Goal: Transaction & Acquisition: Purchase product/service

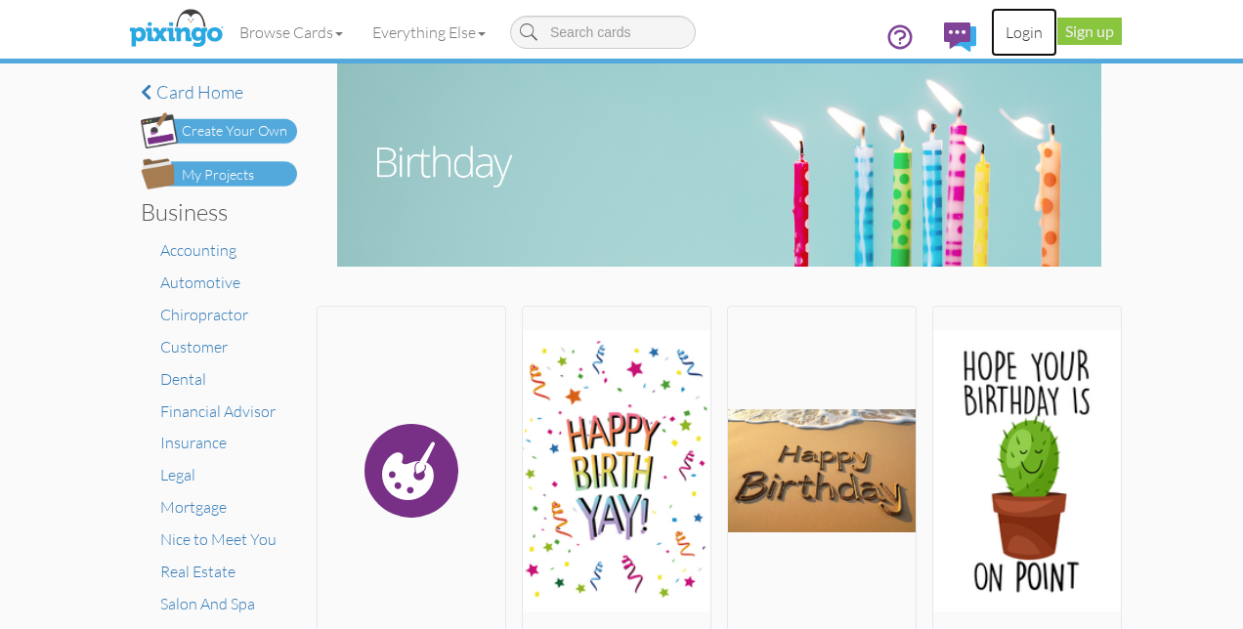
click at [1026, 32] on link "Login" at bounding box center [1024, 32] width 66 height 49
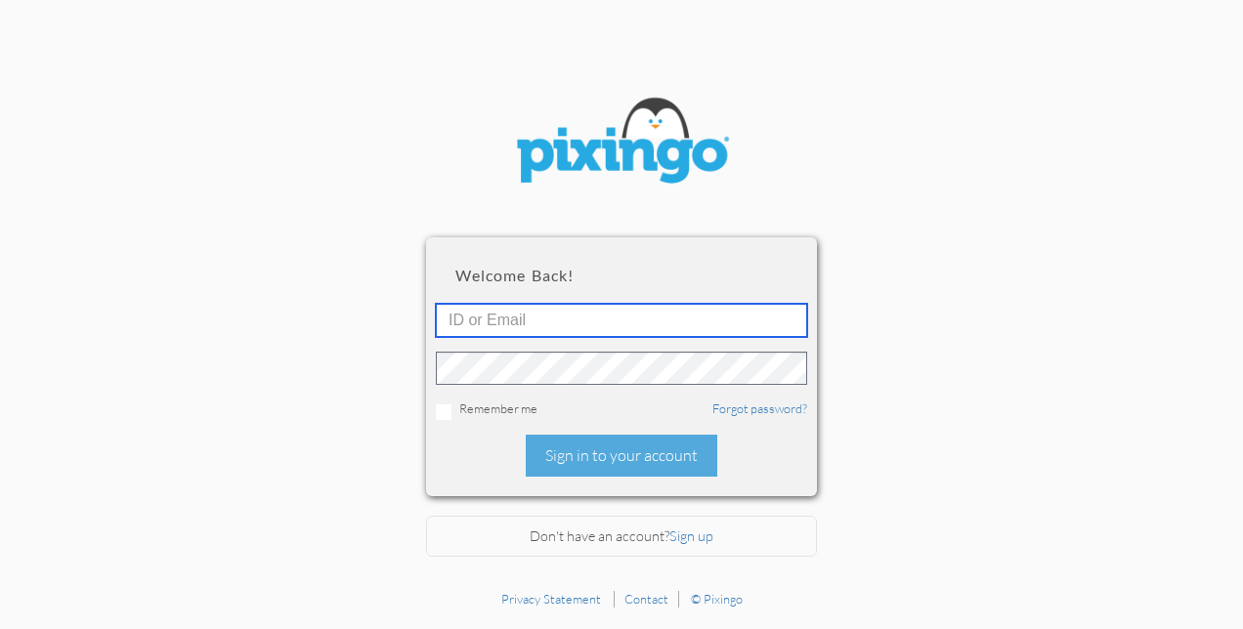
type input "[EMAIL_ADDRESS][DOMAIN_NAME]"
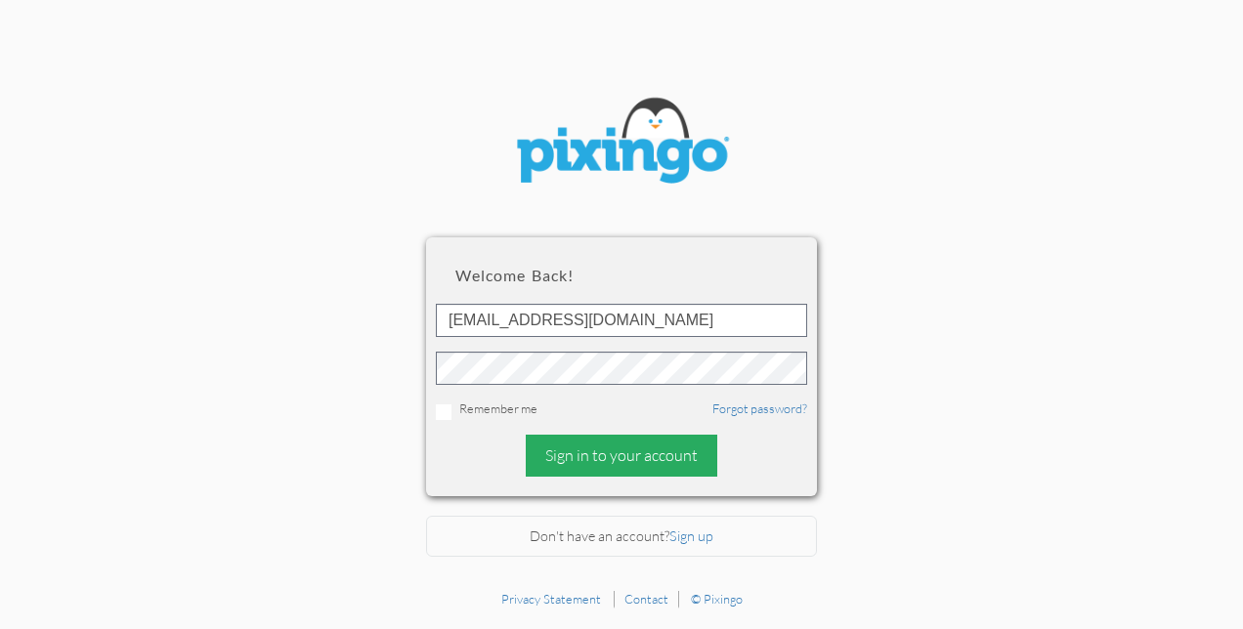
click at [641, 449] on div "Sign in to your account" at bounding box center [622, 456] width 192 height 42
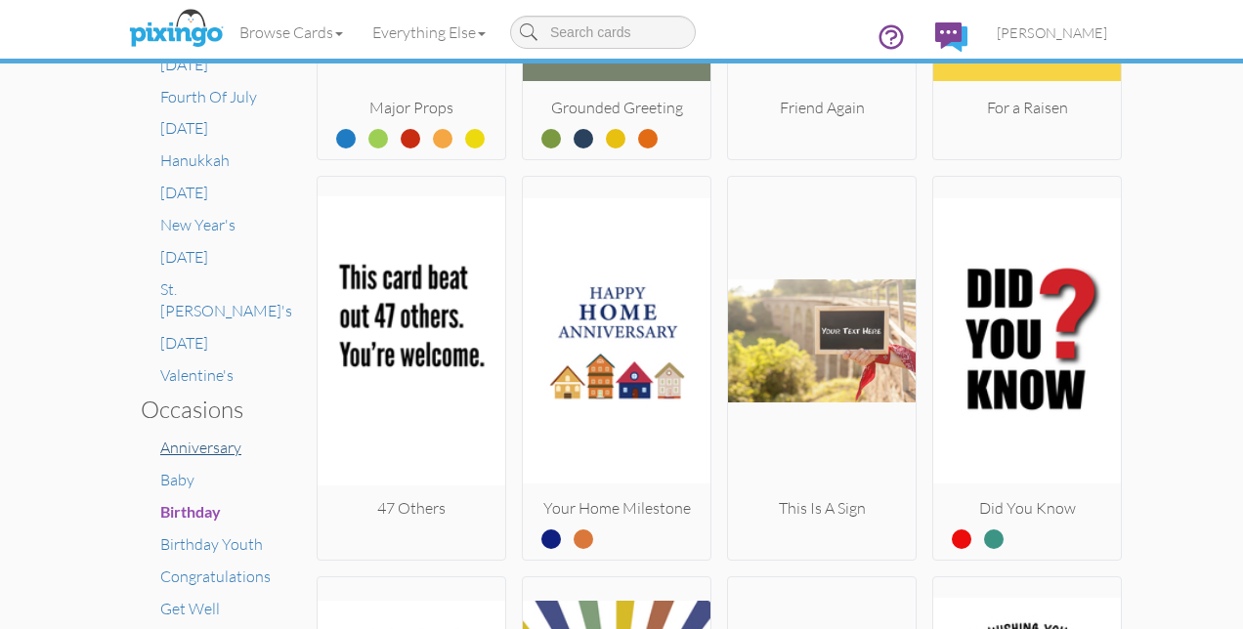
scroll to position [977, 0]
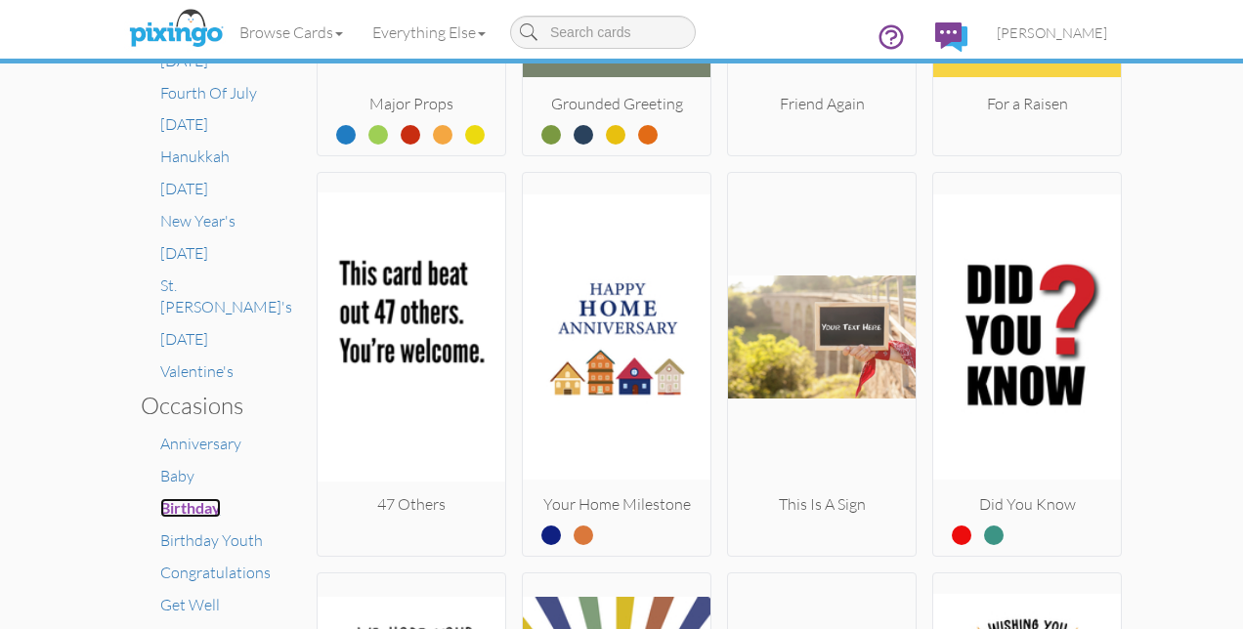
click at [182, 498] on span "Birthday" at bounding box center [190, 507] width 61 height 19
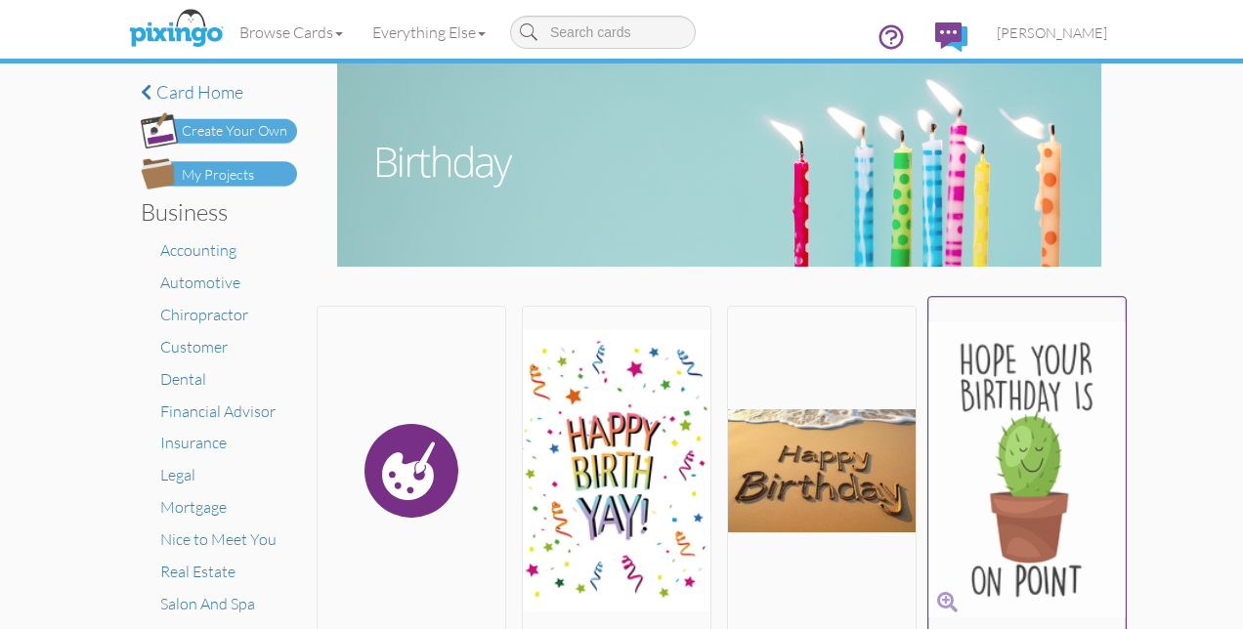
click at [978, 400] on img at bounding box center [1026, 470] width 197 height 328
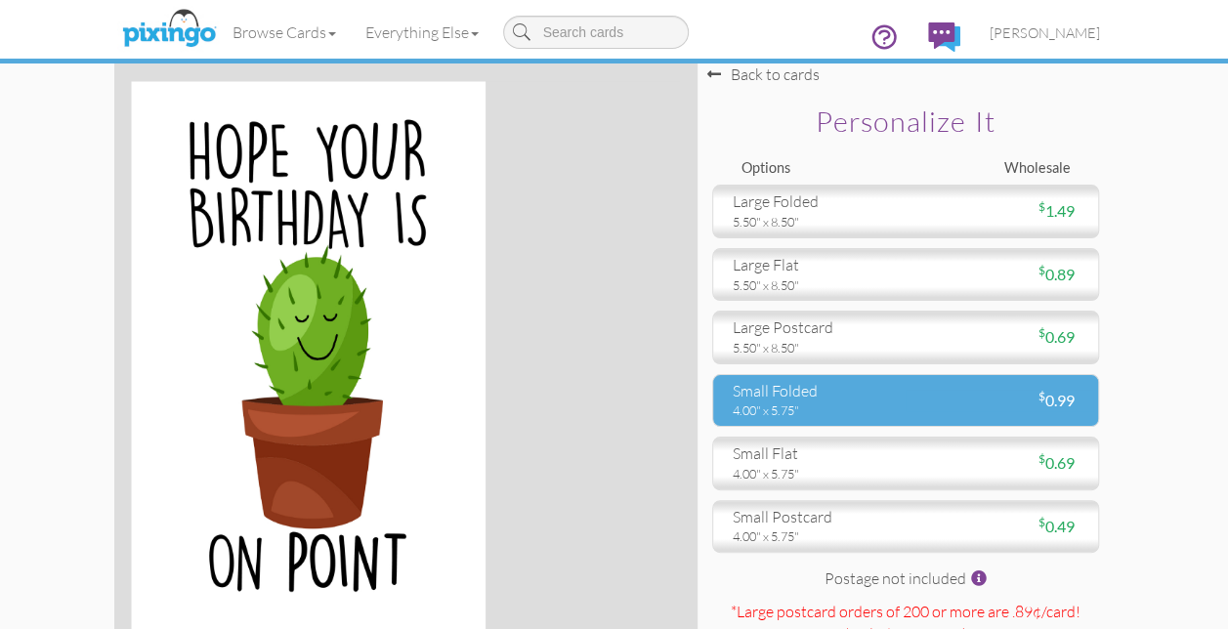
click at [1032, 397] on div "$ 0.99" at bounding box center [1000, 401] width 188 height 22
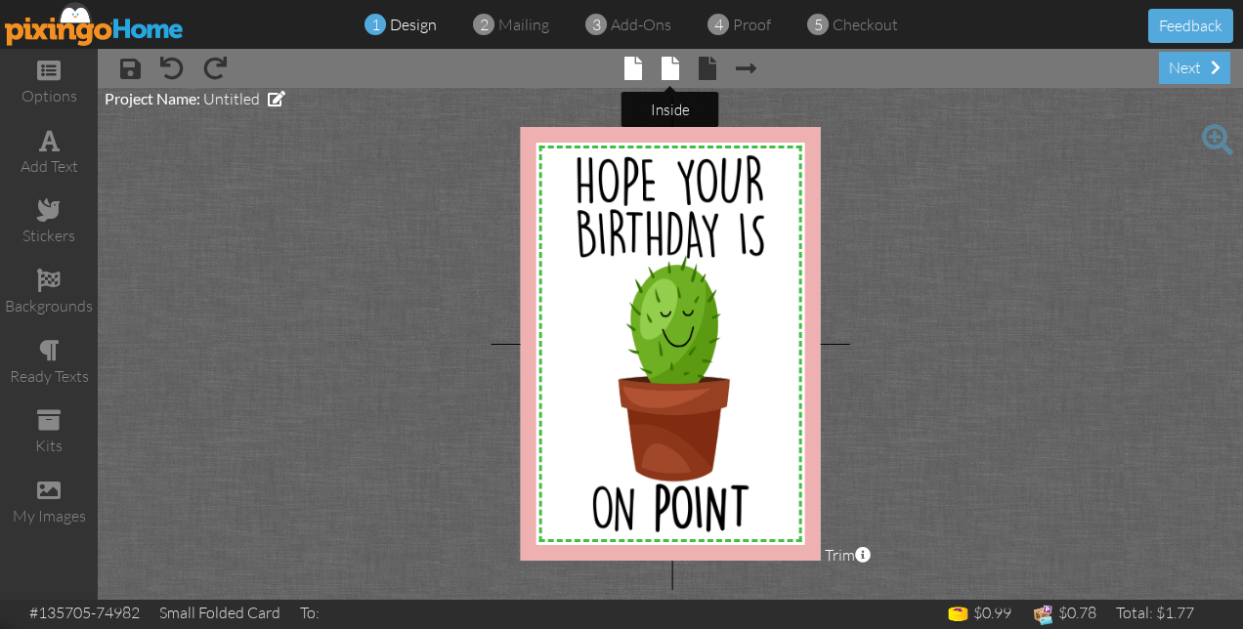
click at [667, 74] on span at bounding box center [671, 68] width 18 height 23
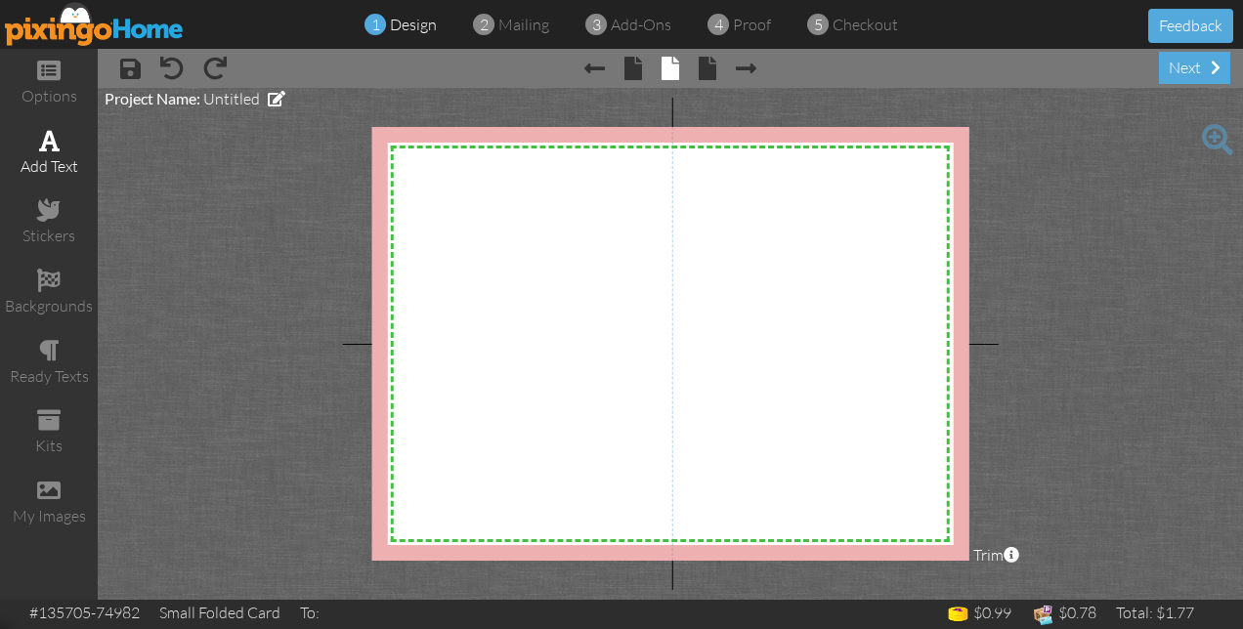
click at [58, 168] on div "add text" at bounding box center [49, 166] width 98 height 22
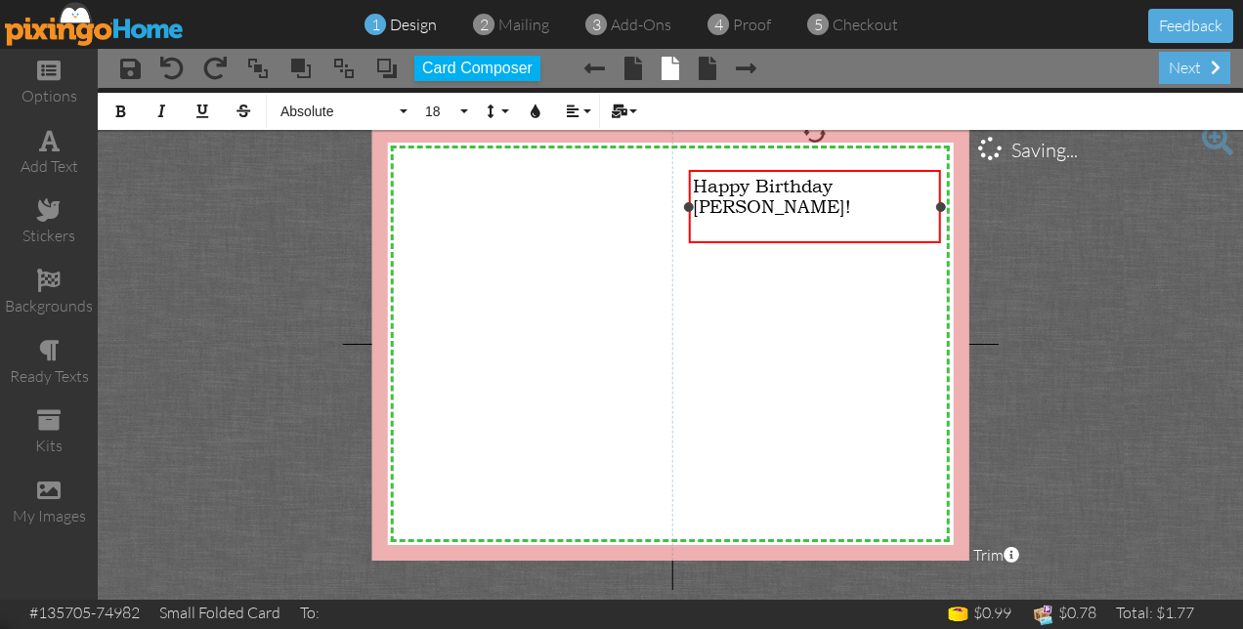
drag, startPoint x: 867, startPoint y: 216, endPoint x: 940, endPoint y: 215, distance: 73.3
click at [940, 215] on div "Happy Birthday [PERSON_NAME]! ​ ​ ×" at bounding box center [814, 206] width 252 height 72
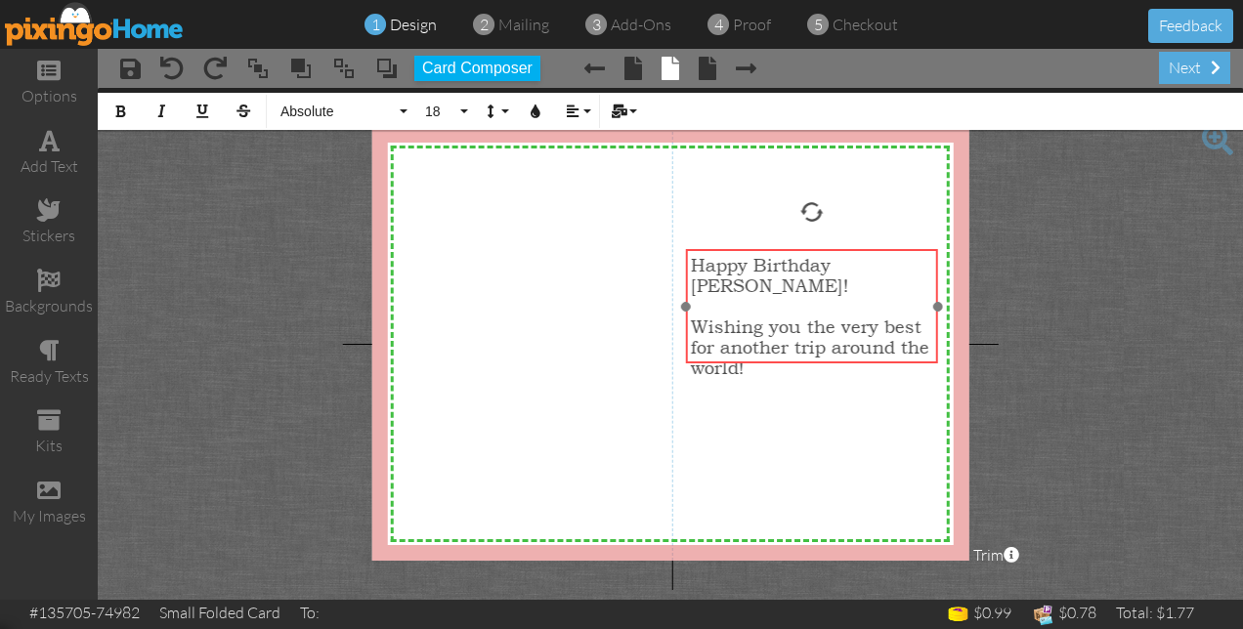
drag, startPoint x: 849, startPoint y: 288, endPoint x: 846, endPoint y: 367, distance: 79.2
click at [846, 367] on div at bounding box center [811, 306] width 262 height 124
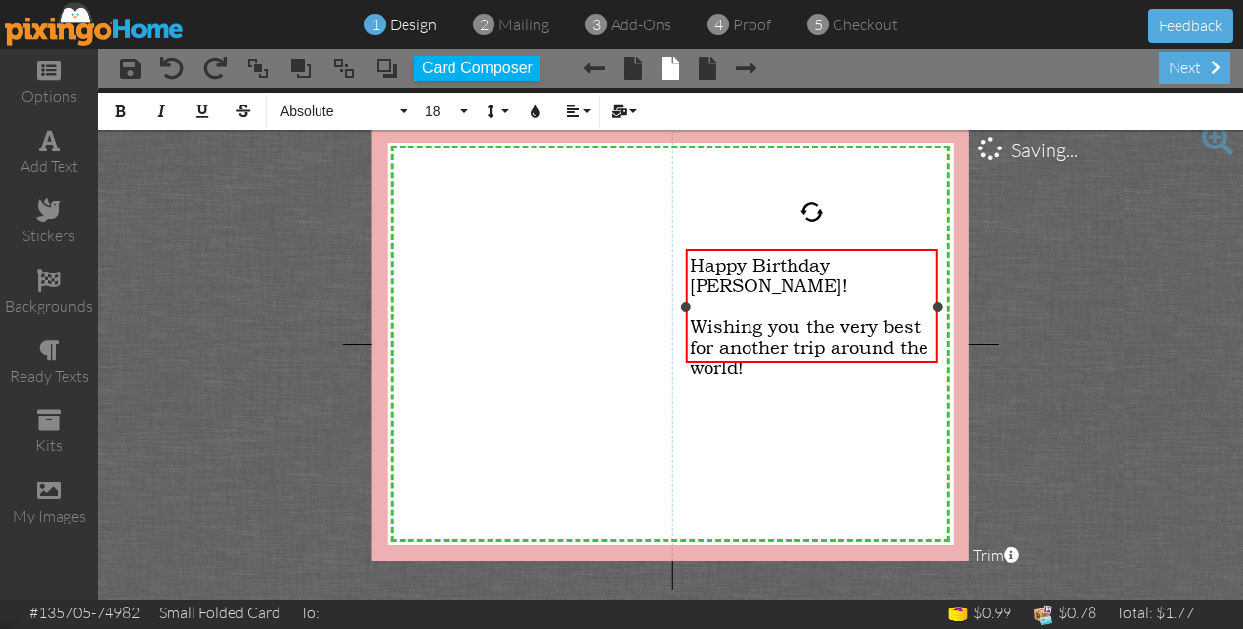
click at [804, 349] on div "Wishing you the very best for another trip around the world!" at bounding box center [811, 348] width 242 height 62
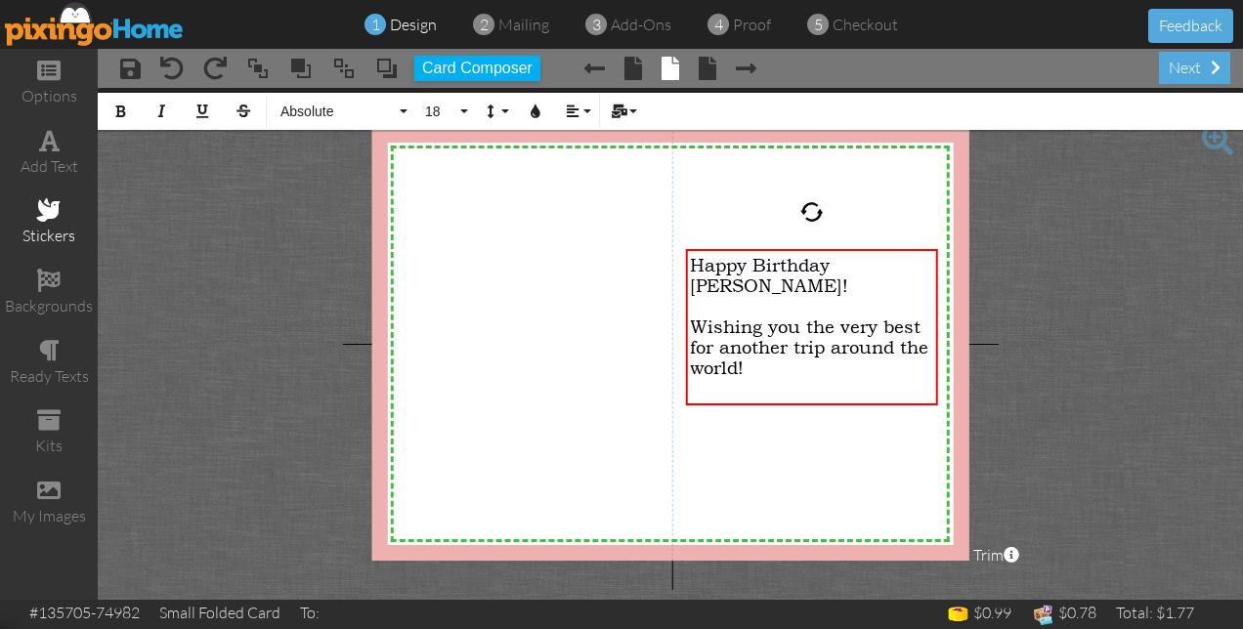
click at [55, 236] on div "stickers" at bounding box center [49, 236] width 98 height 22
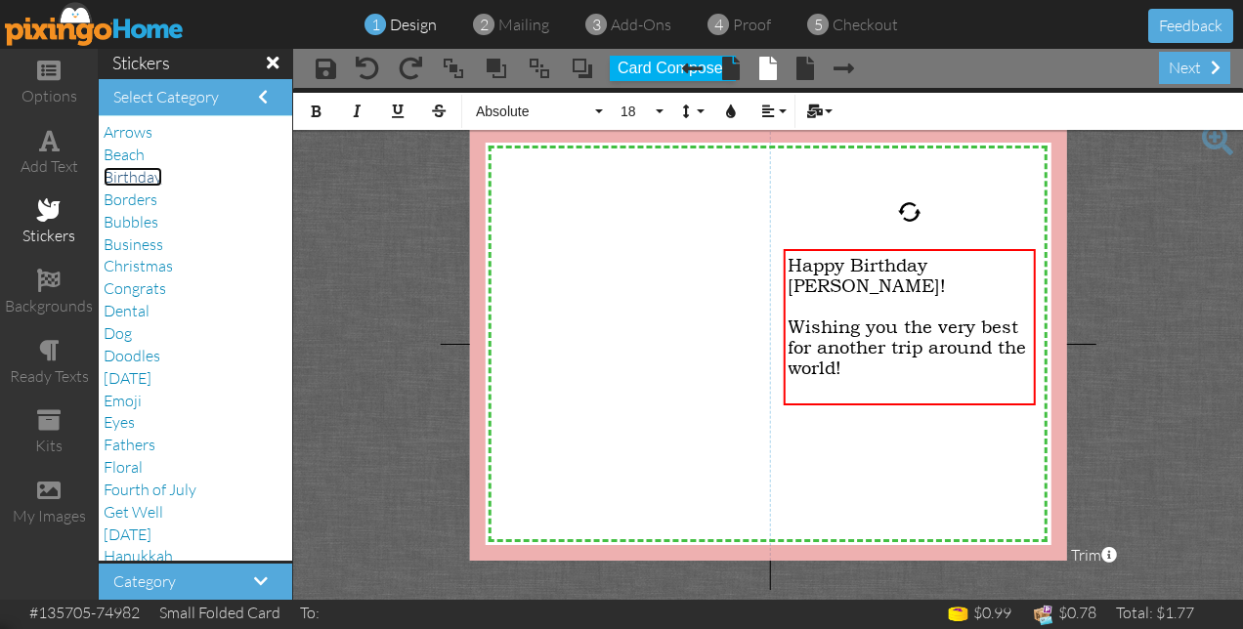
click at [137, 178] on span "Birthday" at bounding box center [133, 177] width 59 height 20
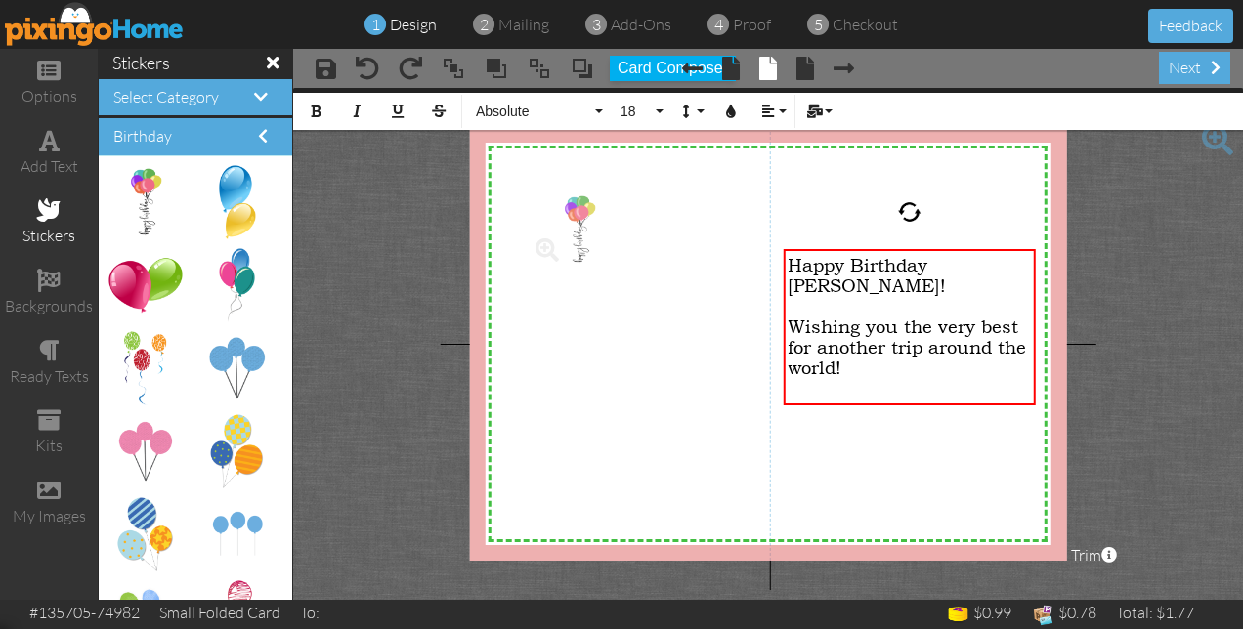
drag, startPoint x: 147, startPoint y: 207, endPoint x: 569, endPoint y: 236, distance: 423.1
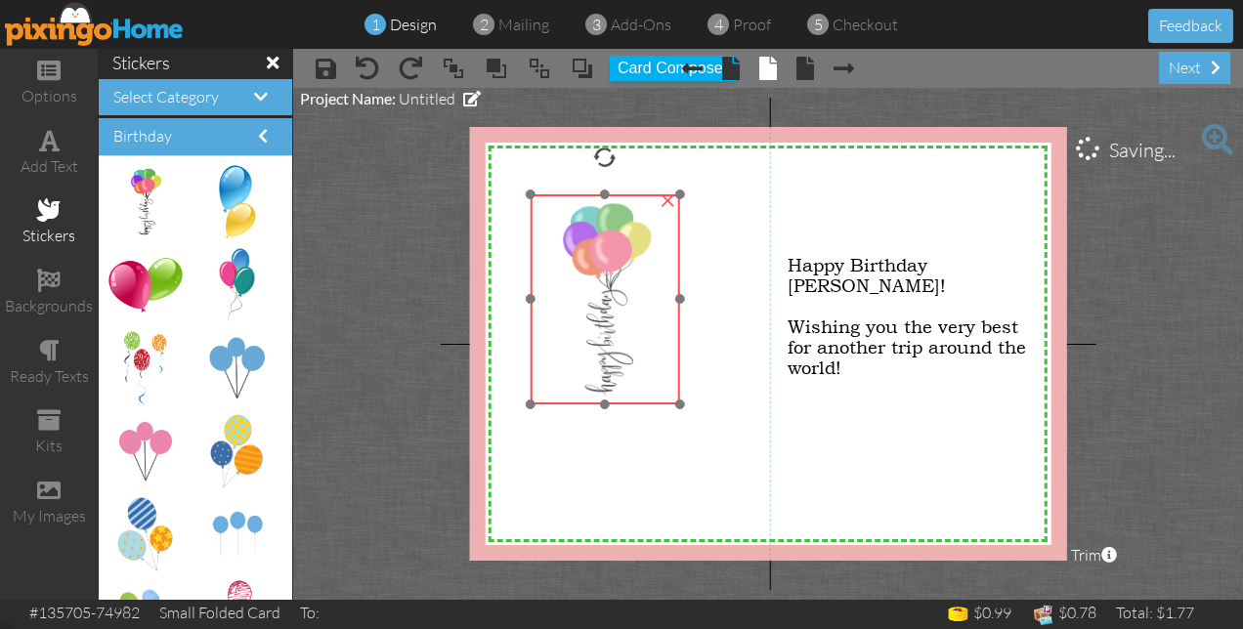
click at [598, 219] on img at bounding box center [606, 299] width 150 height 211
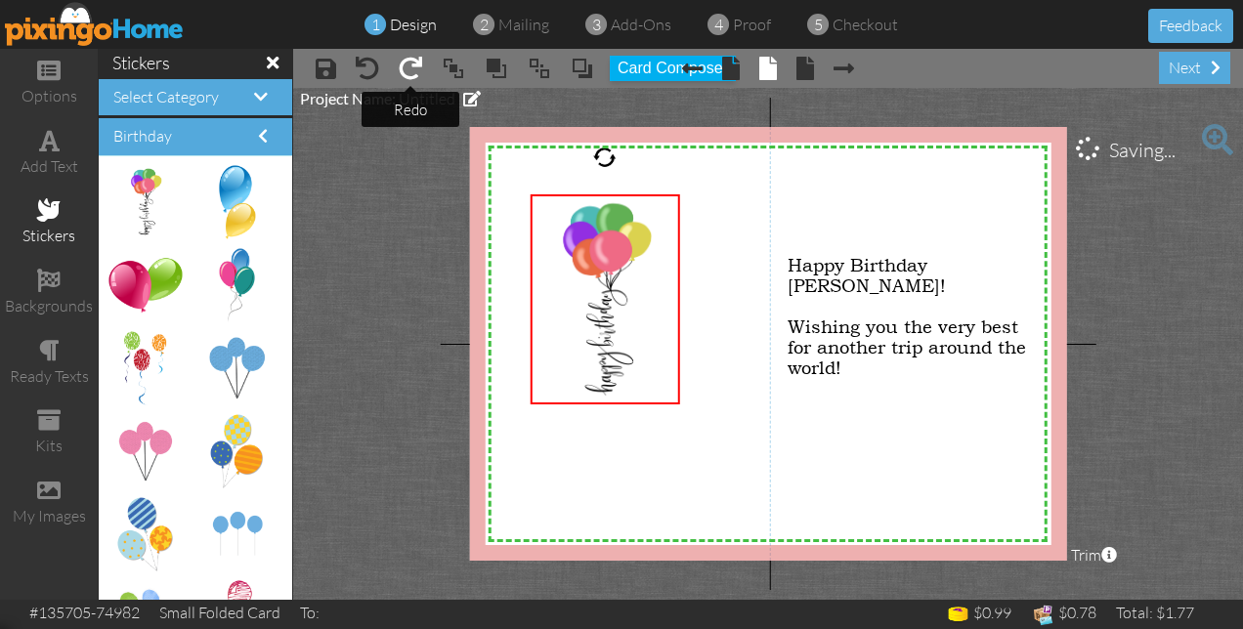
click at [418, 68] on span at bounding box center [410, 68] width 23 height 23
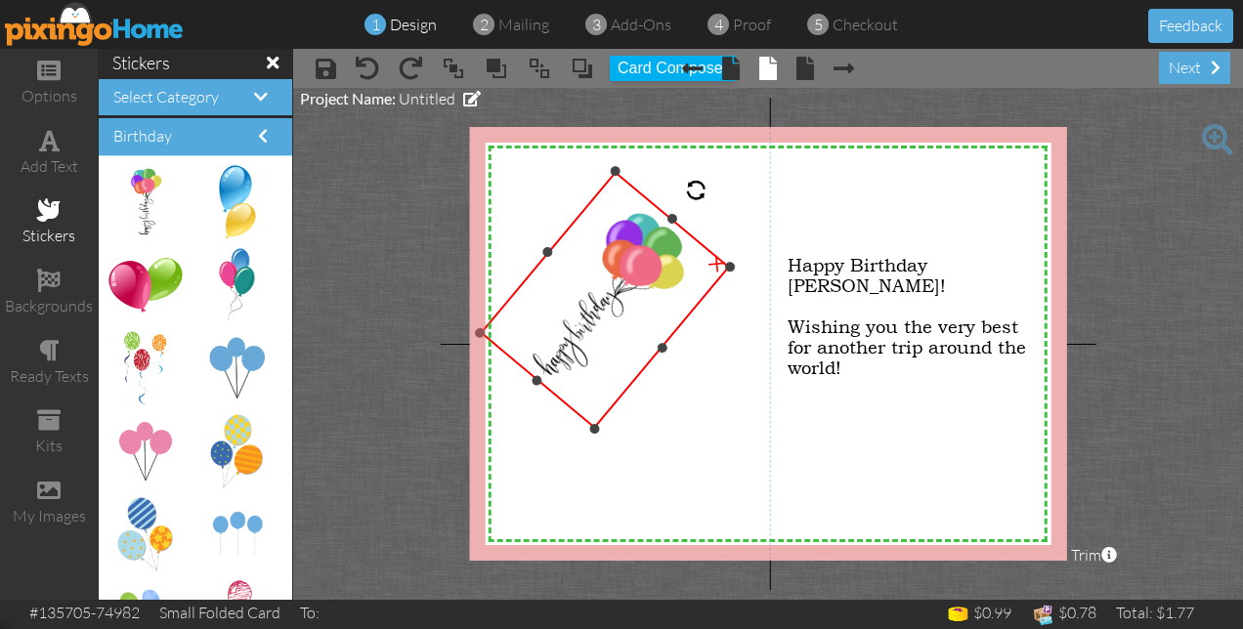
drag, startPoint x: 606, startPoint y: 151, endPoint x: 711, endPoint y: 172, distance: 107.5
click at [711, 172] on div "X X X X X X X X X X X X X X X X X X X X X X X X X X X X X X X X X X X X X X X X…" at bounding box center [768, 344] width 597 height 434
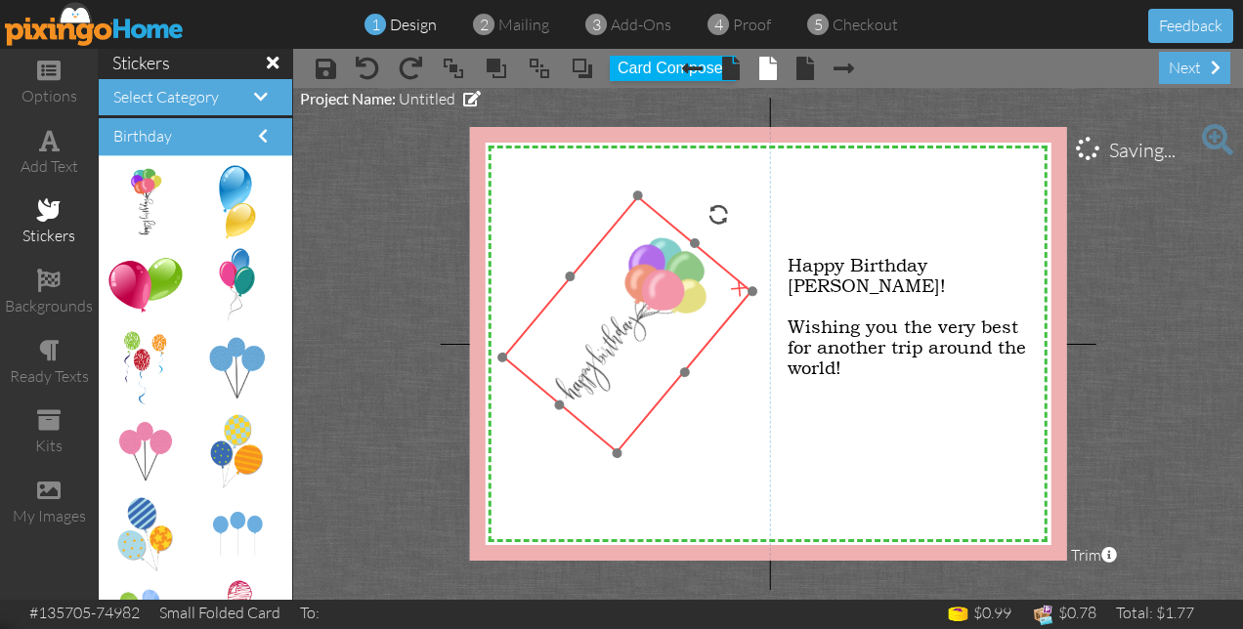
drag, startPoint x: 622, startPoint y: 279, endPoint x: 644, endPoint y: 303, distance: 33.2
click at [644, 303] on img at bounding box center [626, 323] width 249 height 257
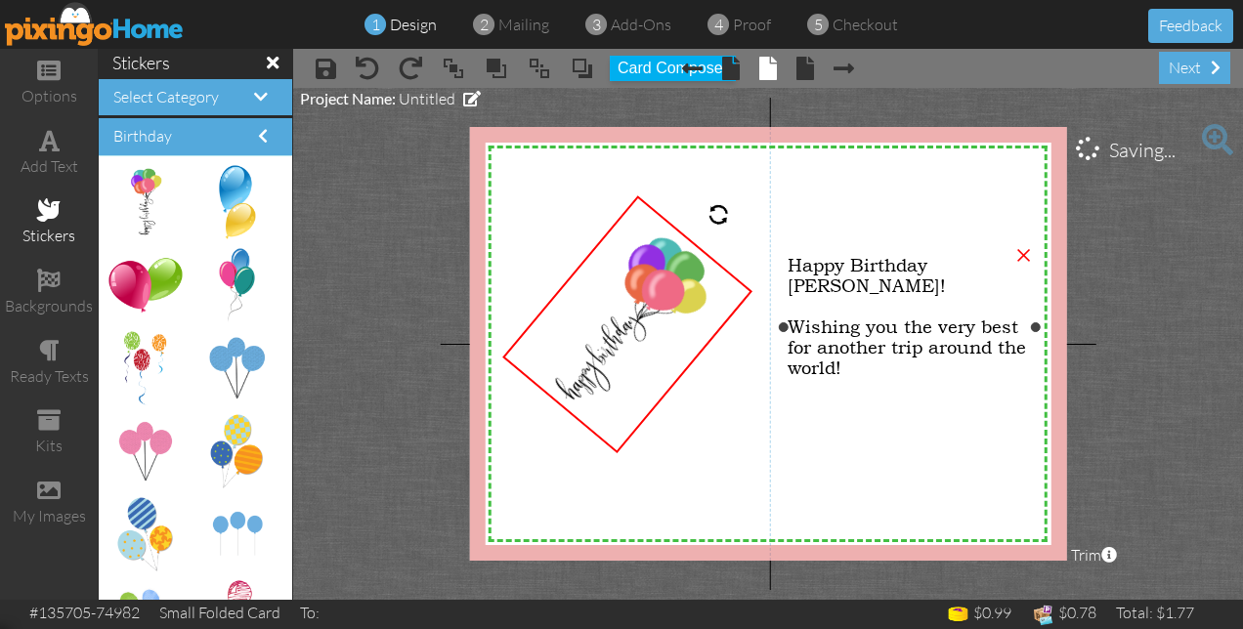
click at [850, 346] on div "Wishing you the very best for another trip around the world!" at bounding box center [909, 348] width 242 height 62
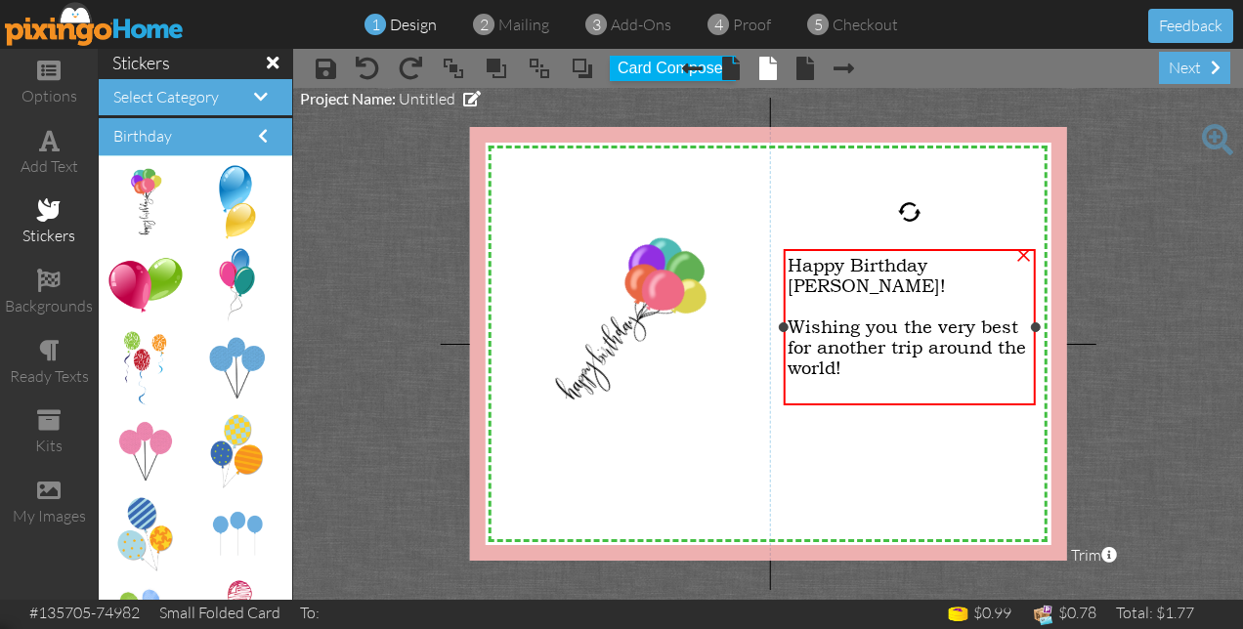
click at [850, 346] on div "Wishing you the very best for another trip around the world!" at bounding box center [909, 348] width 242 height 62
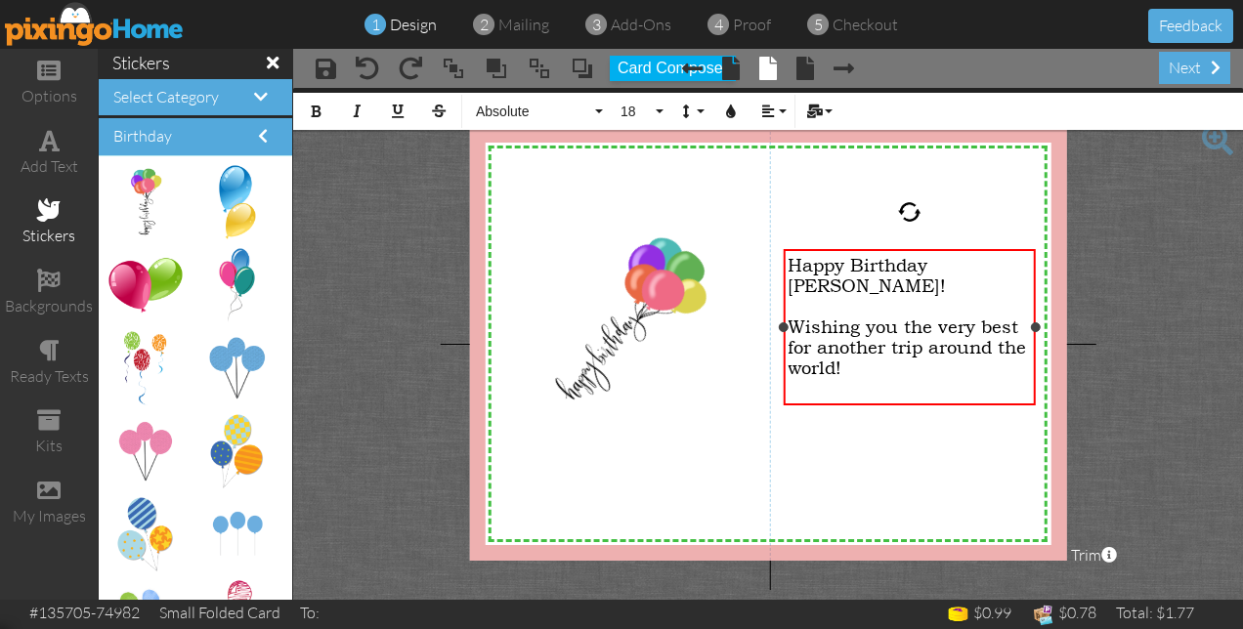
click at [850, 346] on div "Wishing you the very best for another trip around the world!" at bounding box center [909, 348] width 242 height 62
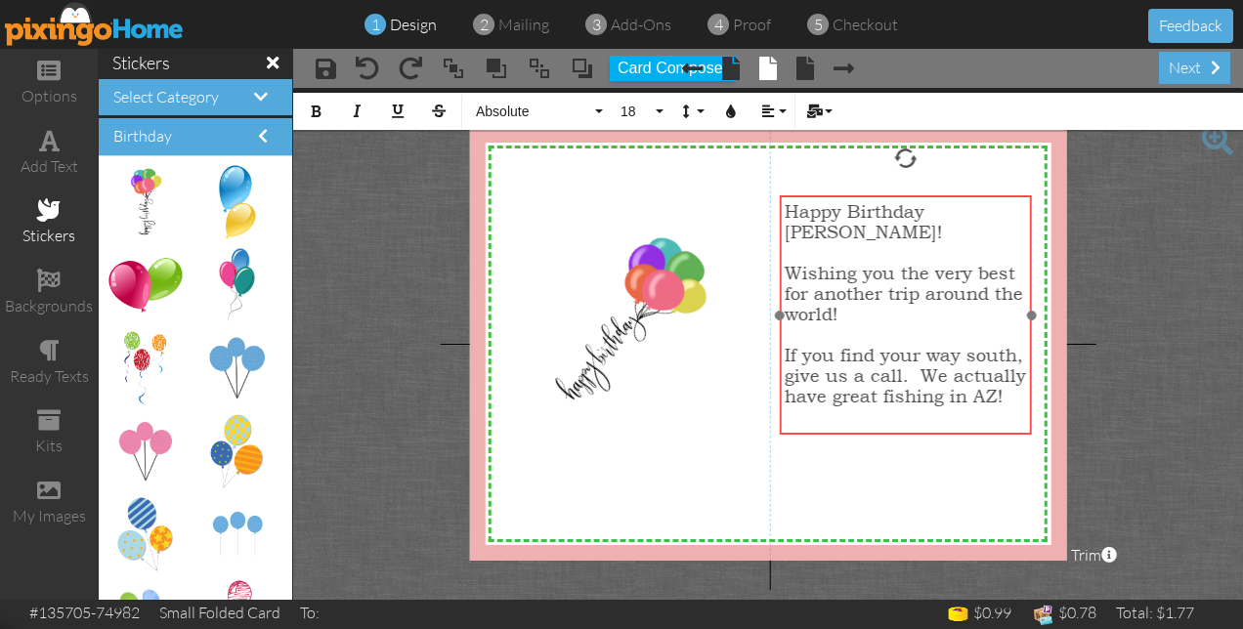
drag, startPoint x: 889, startPoint y: 248, endPoint x: 885, endPoint y: 194, distance: 53.9
click at [885, 194] on div at bounding box center [905, 315] width 262 height 249
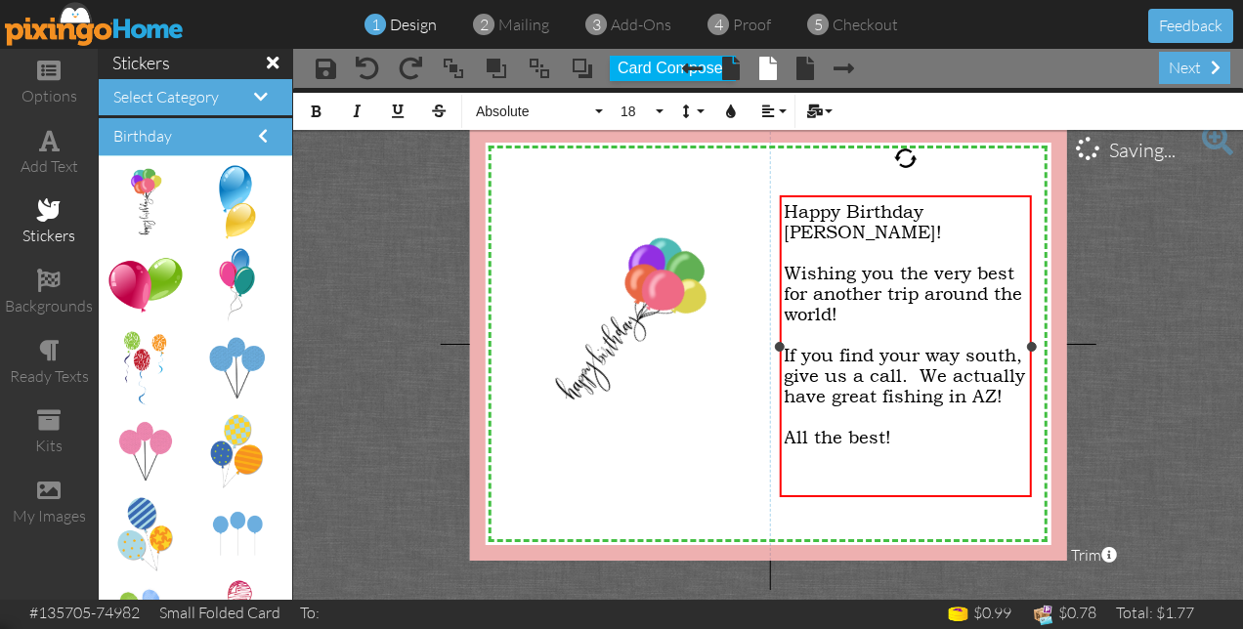
click at [948, 427] on div "All the best!" at bounding box center [905, 437] width 242 height 21
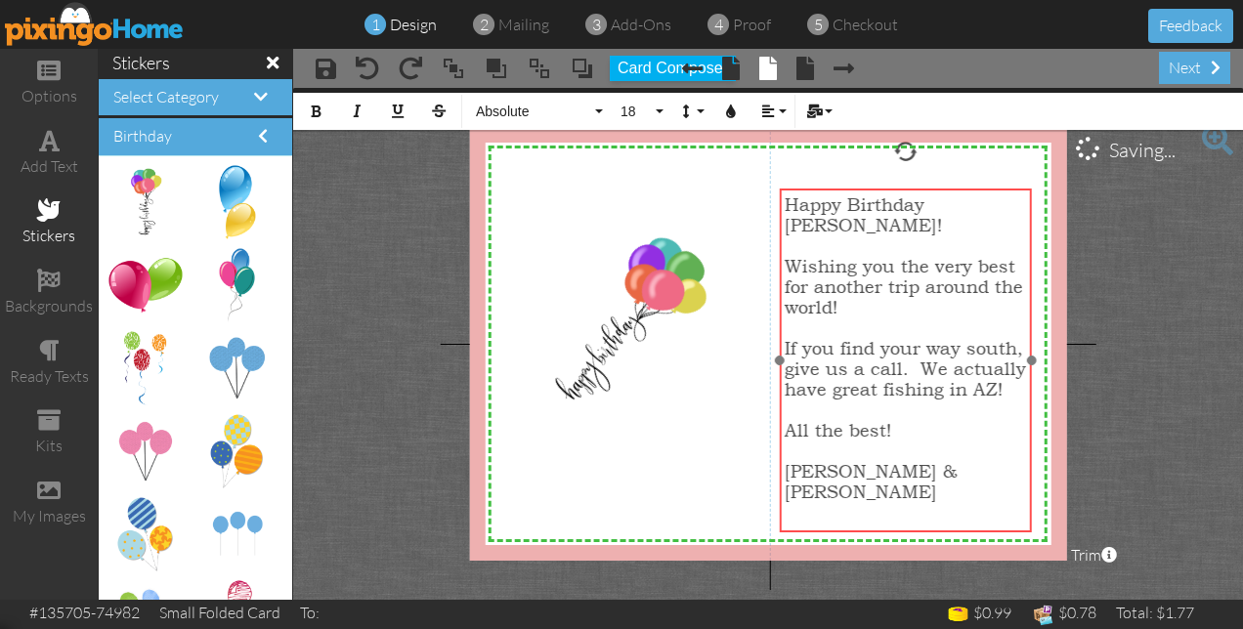
click at [923, 530] on div "Happy Birthday [PERSON_NAME]! Wishing you the very best for another trip around…" at bounding box center [905, 378] width 252 height 379
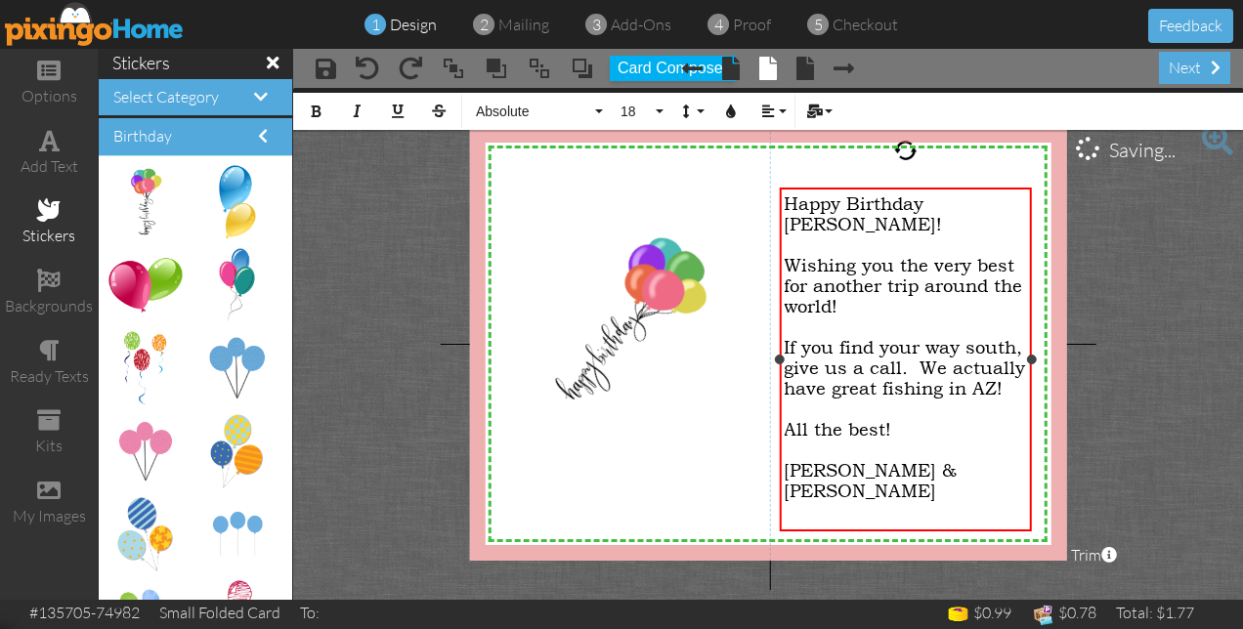
click at [915, 542] on div at bounding box center [905, 552] width 242 height 21
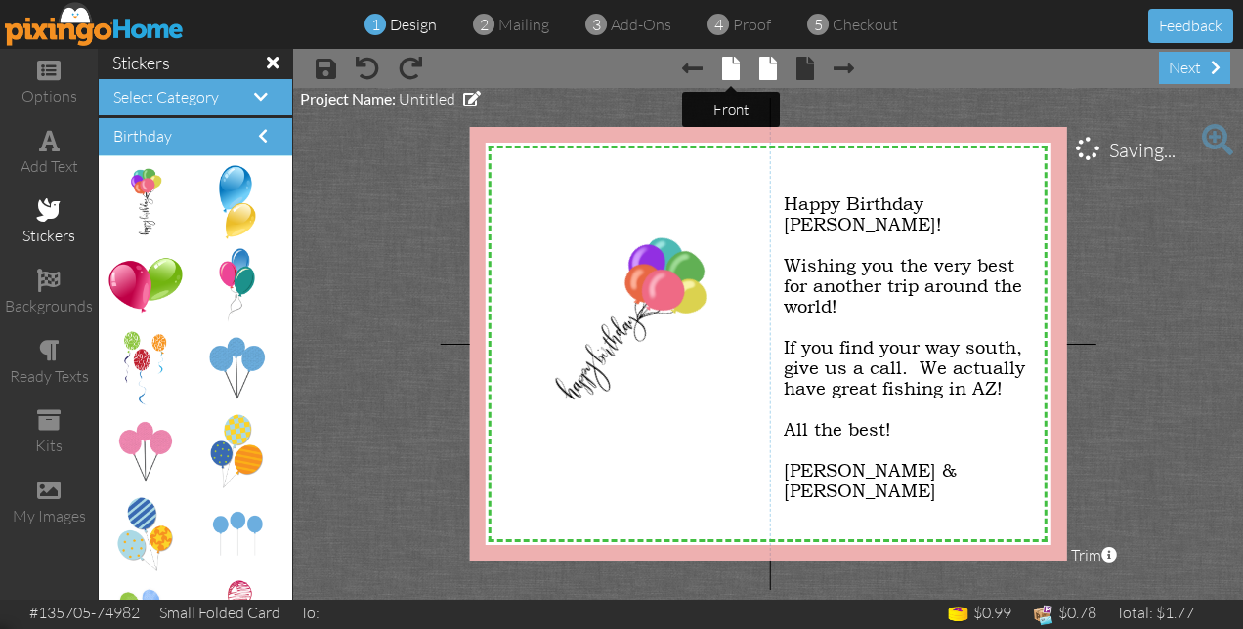
click at [730, 61] on span at bounding box center [731, 68] width 18 height 23
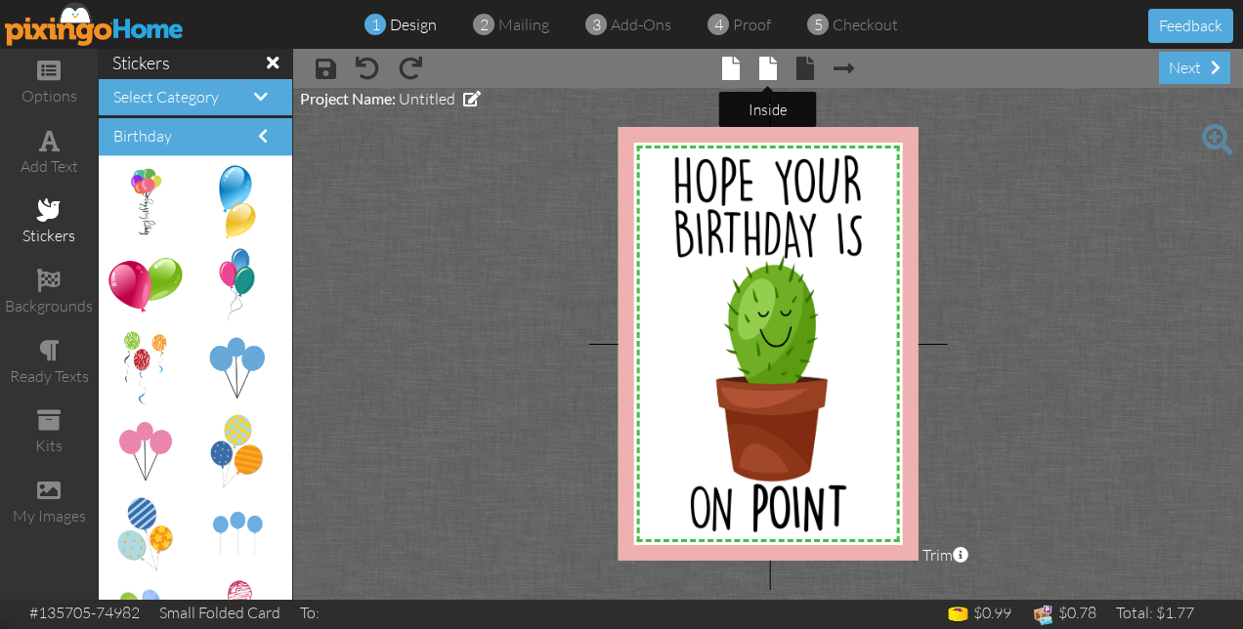
click at [770, 77] on span at bounding box center [768, 68] width 18 height 23
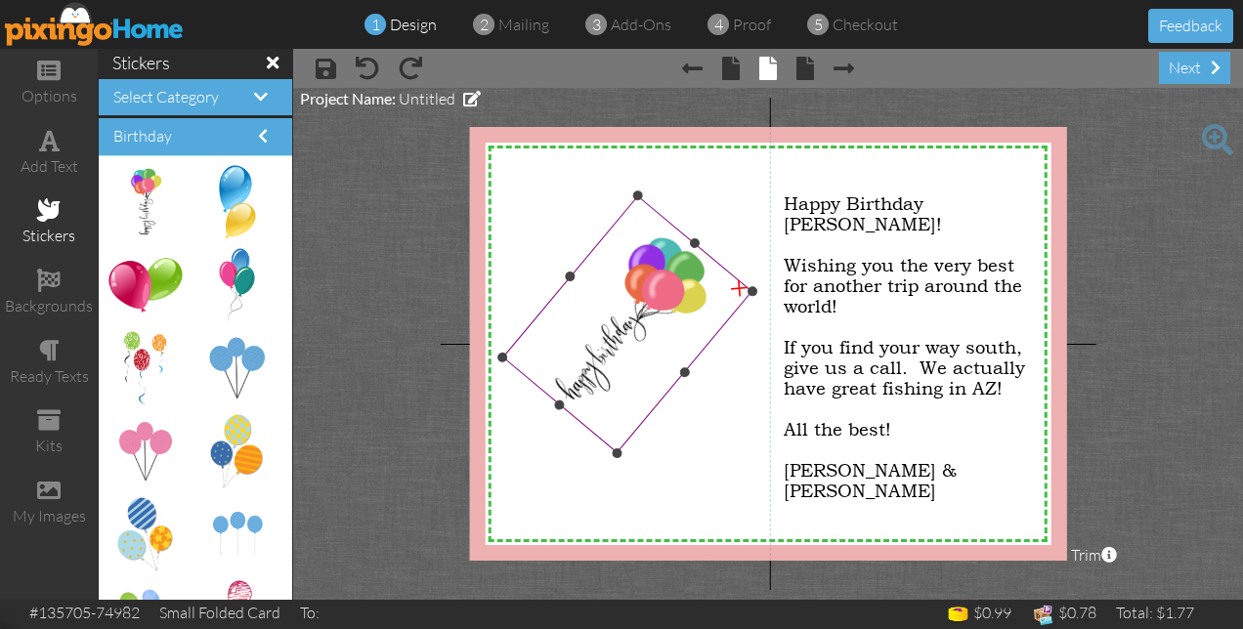
click at [649, 279] on img at bounding box center [626, 323] width 249 height 257
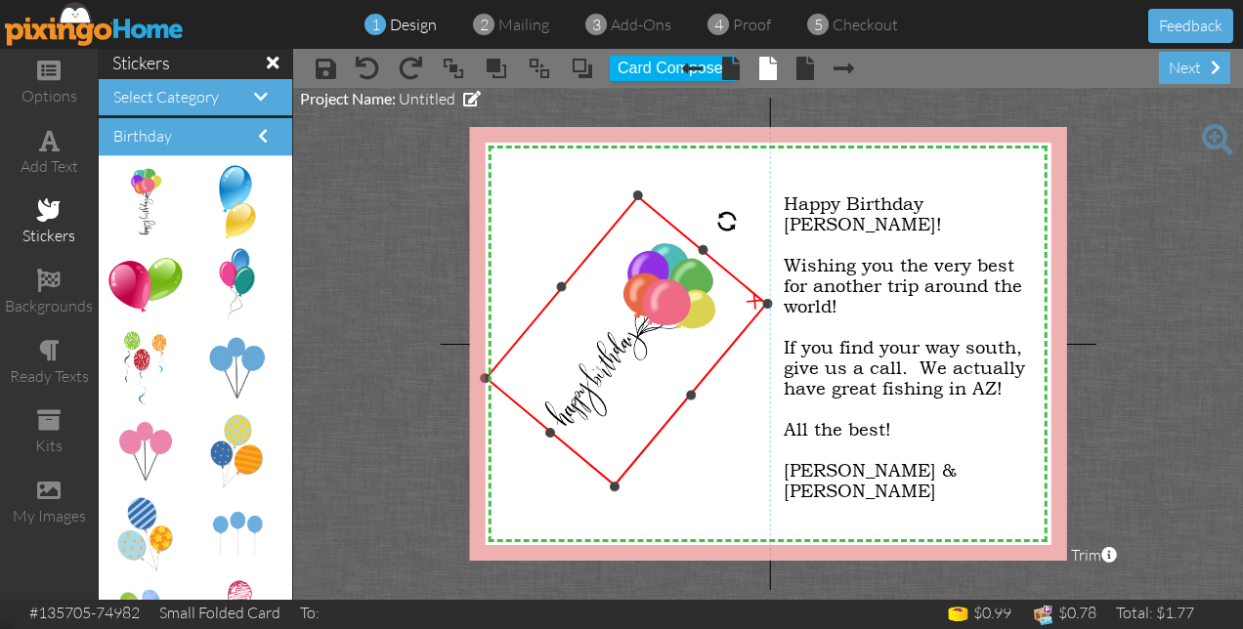
drag, startPoint x: 616, startPoint y: 451, endPoint x: 614, endPoint y: 487, distance: 35.2
click at [614, 487] on div at bounding box center [615, 487] width 14 height 14
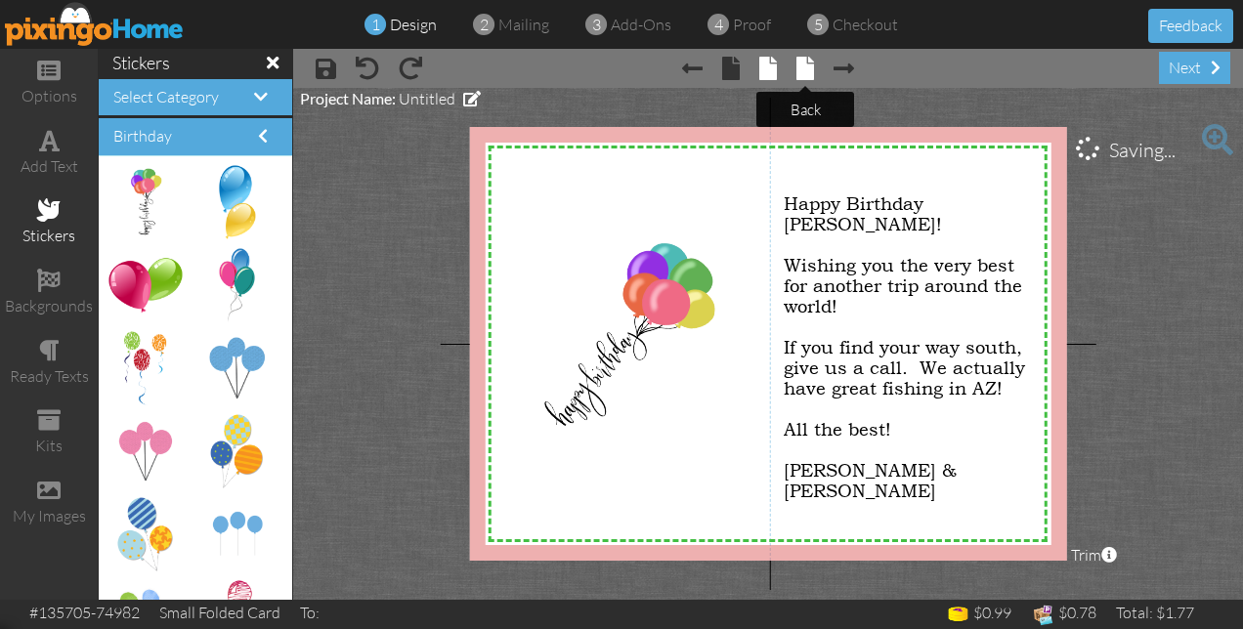
click at [803, 76] on span at bounding box center [805, 68] width 18 height 23
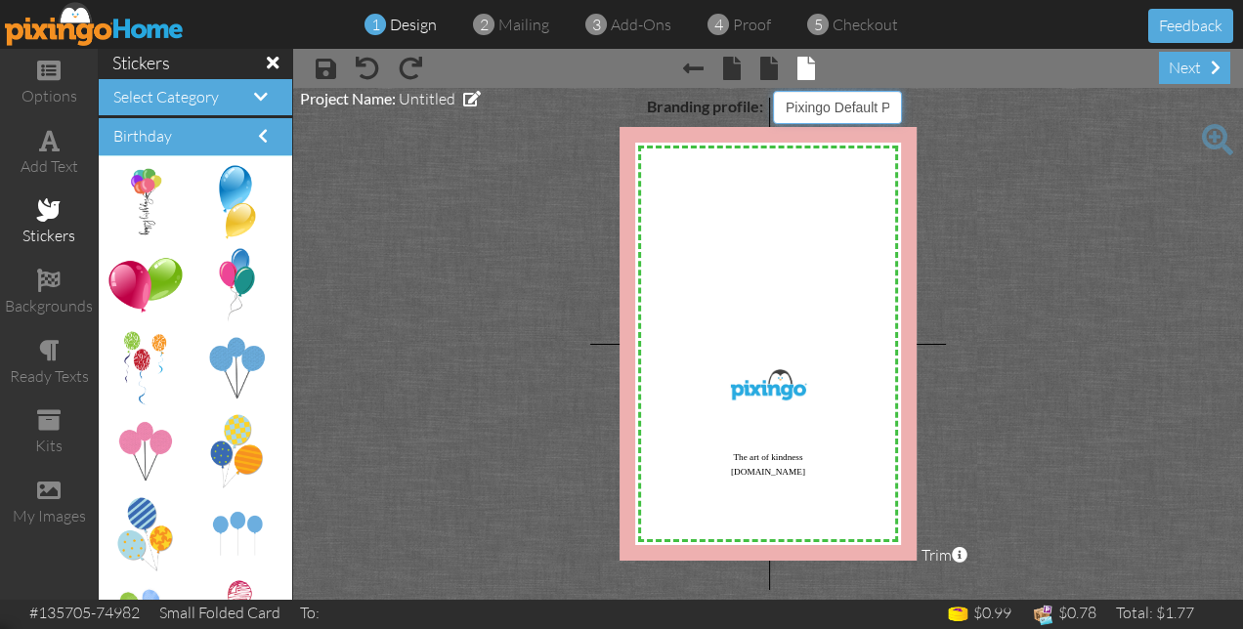
click at [892, 107] on select "Pixingo Default Profile Avanti Logo" at bounding box center [837, 107] width 129 height 33
select select "object:1954"
click at [773, 91] on select "Pixingo Default Profile Avanti Logo" at bounding box center [837, 107] width 129 height 33
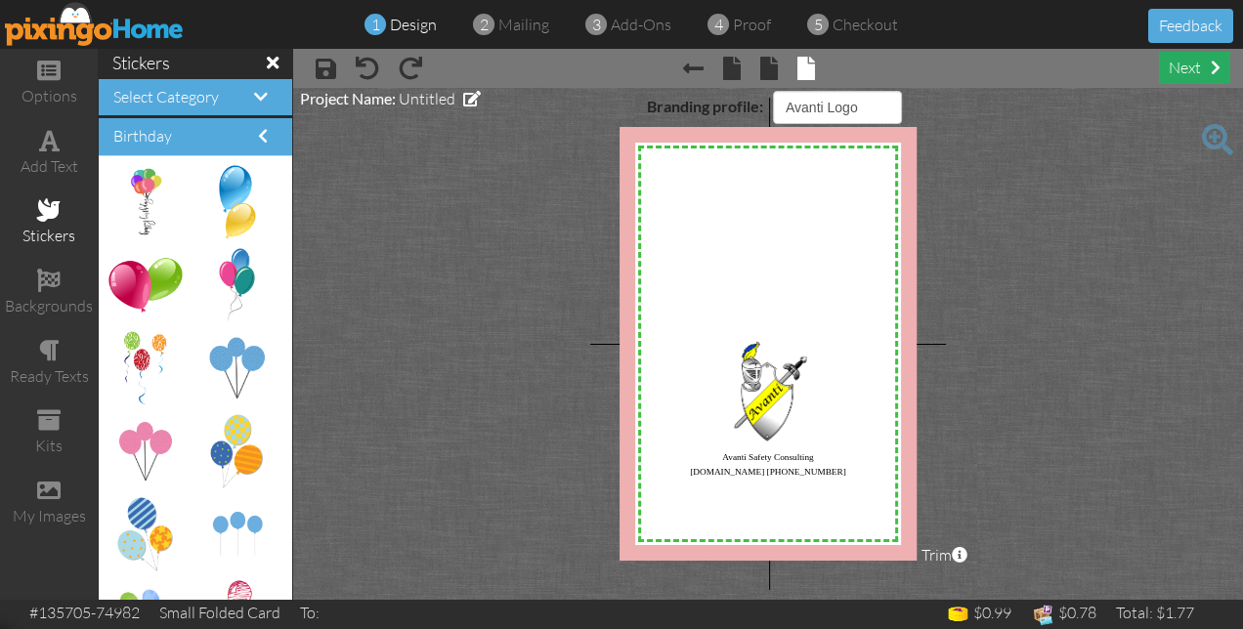
click at [1174, 68] on div "next" at bounding box center [1194, 68] width 71 height 32
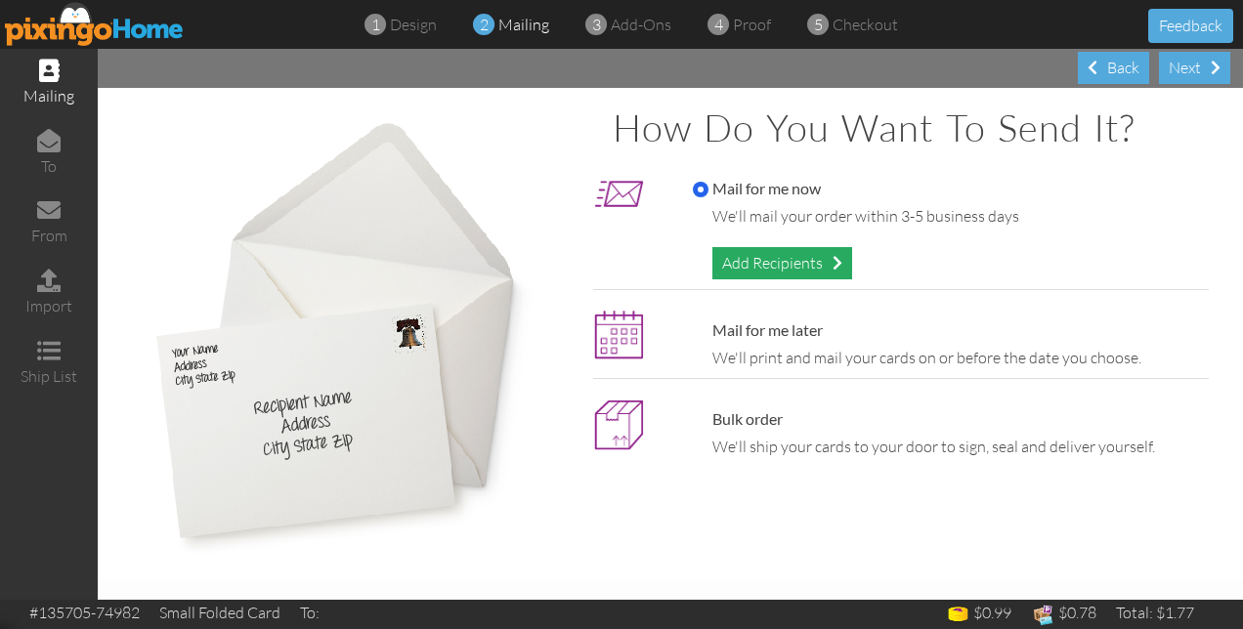
click at [782, 258] on div "Add Recipients" at bounding box center [782, 263] width 140 height 32
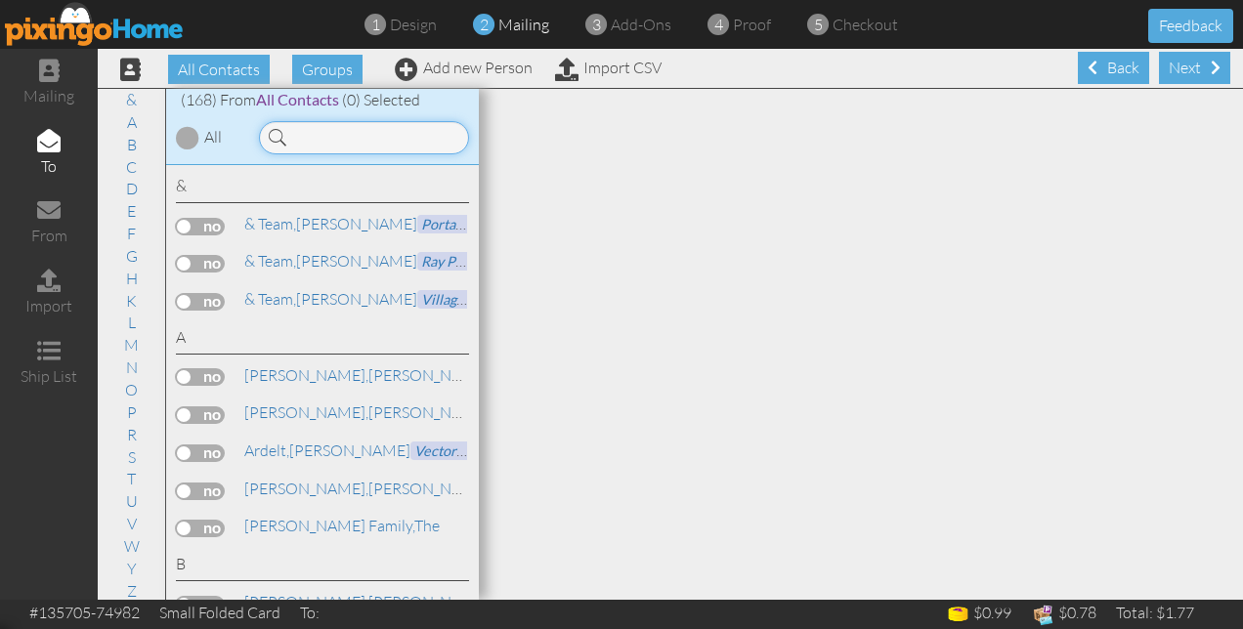
click at [428, 147] on input at bounding box center [364, 137] width 210 height 33
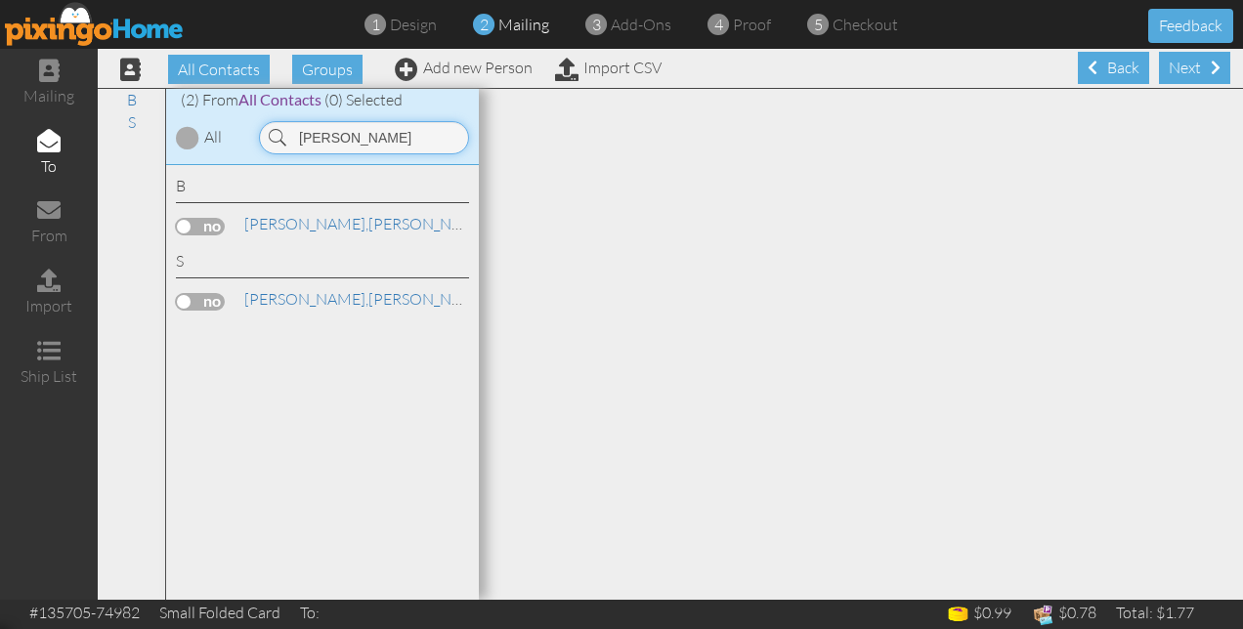
type input "[PERSON_NAME]"
click at [209, 299] on label at bounding box center [200, 302] width 49 height 18
click at [0, 0] on input "checkbox" at bounding box center [0, 0] width 0 height 0
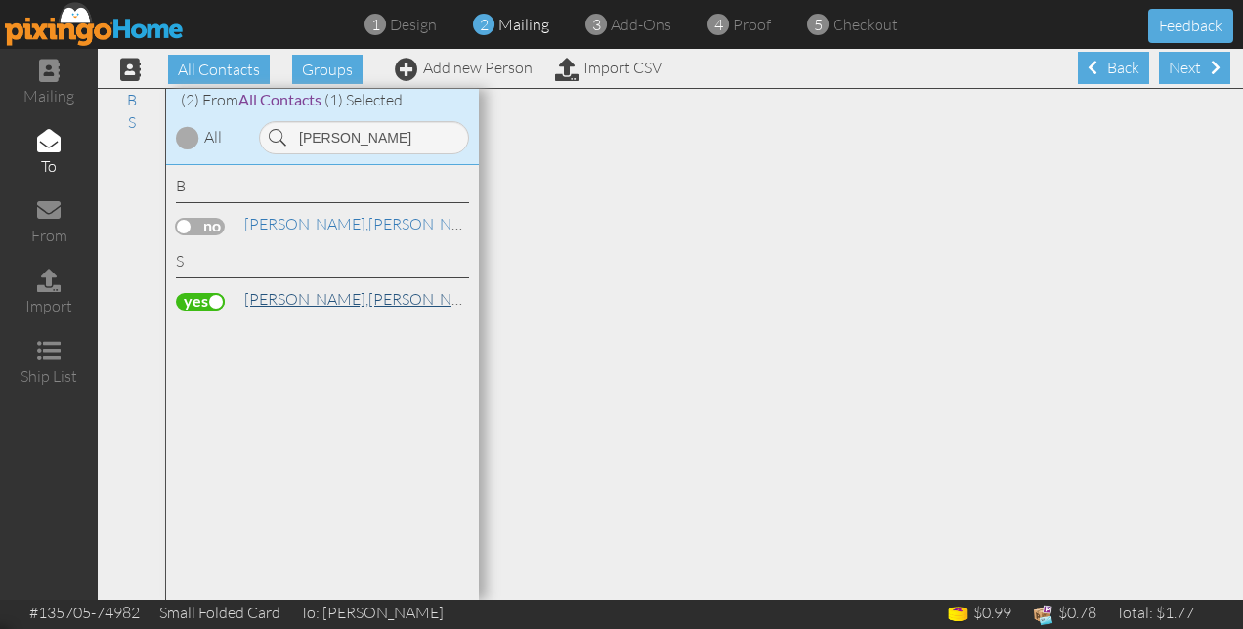
click at [278, 299] on span "[PERSON_NAME]," at bounding box center [306, 299] width 124 height 20
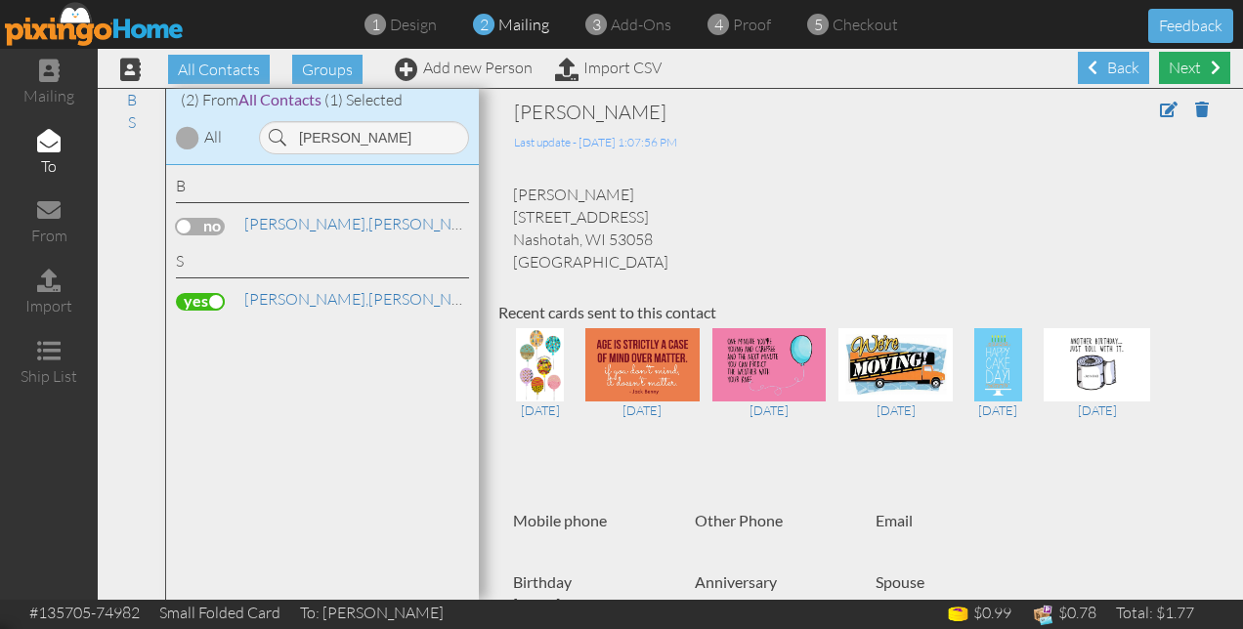
click at [1176, 66] on div "Next" at bounding box center [1194, 68] width 71 height 32
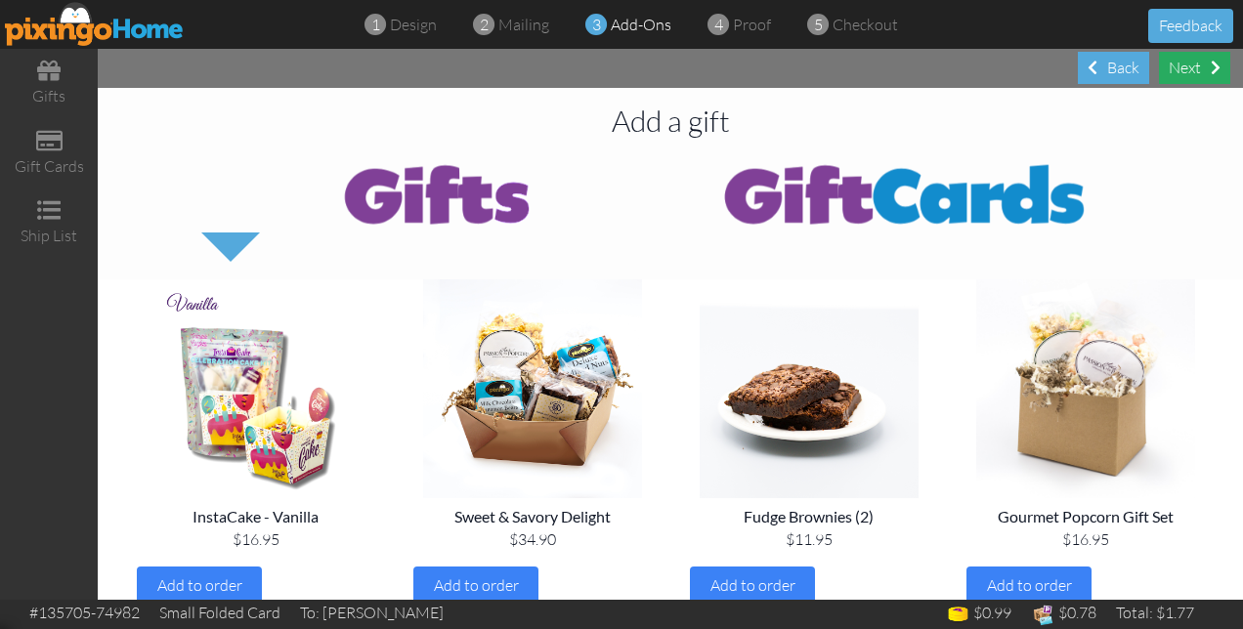
click at [1173, 68] on div "Next" at bounding box center [1194, 68] width 71 height 32
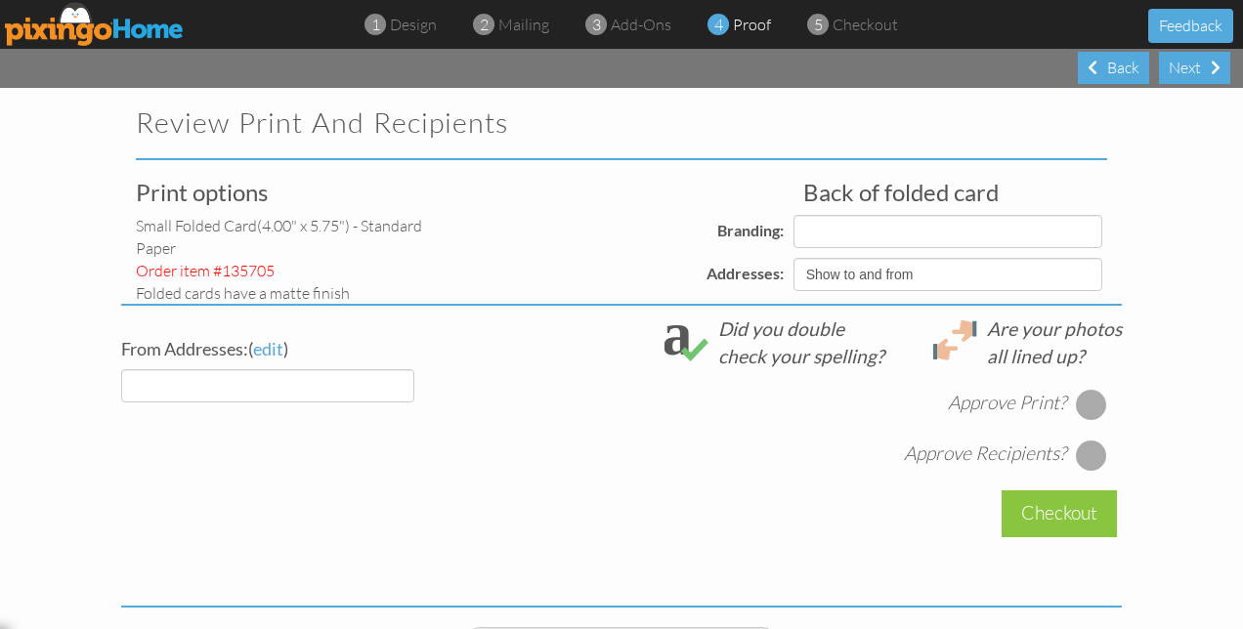
select select "object:2803"
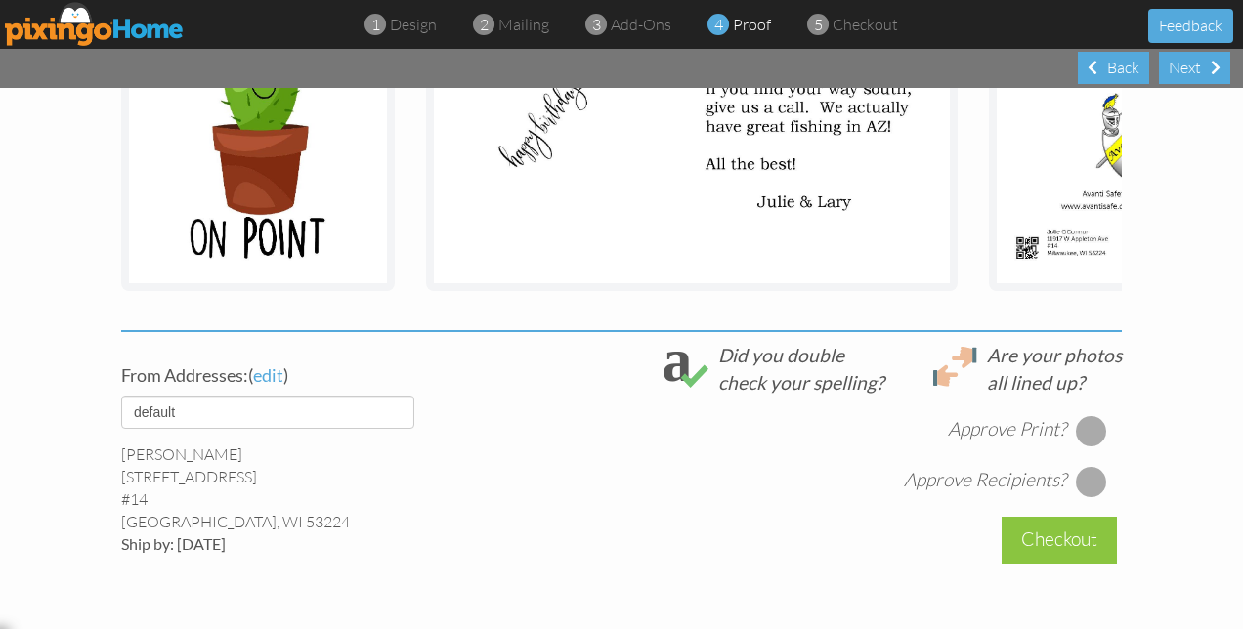
scroll to position [489, 0]
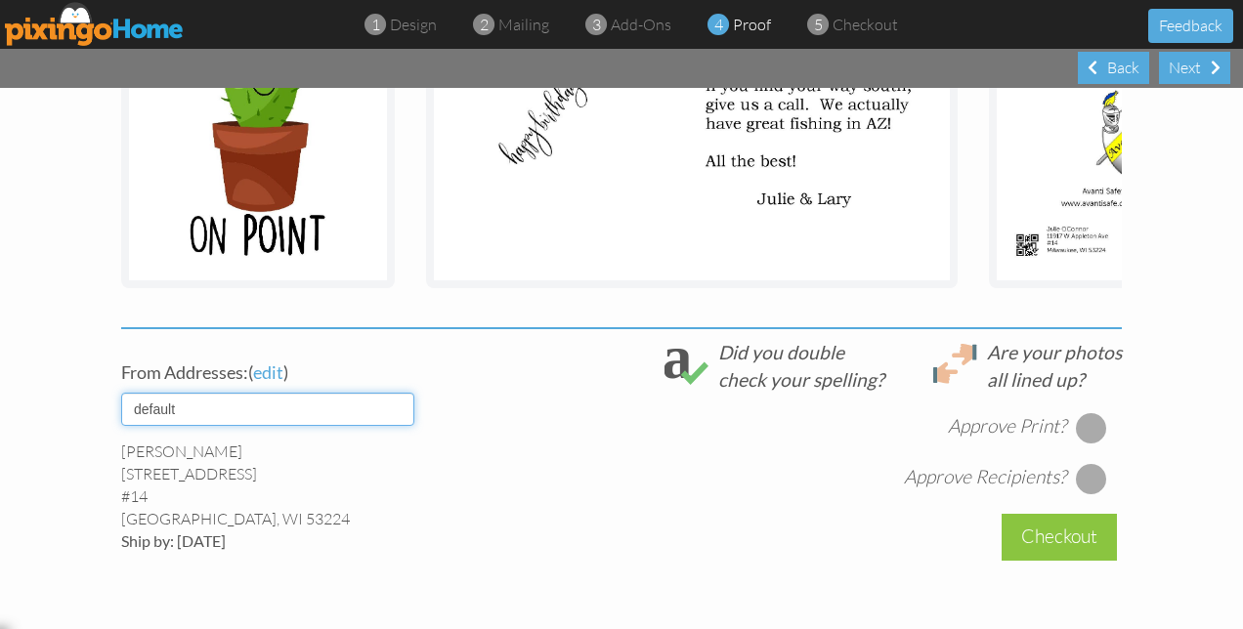
click at [401, 421] on select "default 8-2022 Avanti" at bounding box center [267, 409] width 293 height 33
select select "object:2808"
click at [121, 408] on select "default 8-2022 Avanti" at bounding box center [267, 409] width 293 height 33
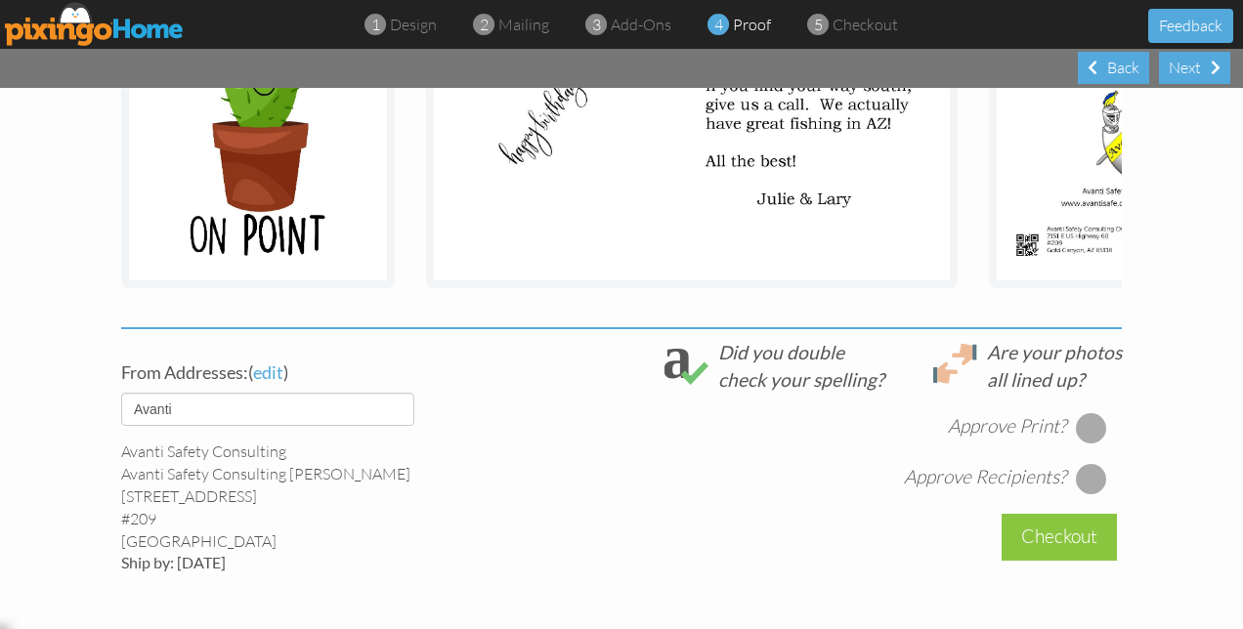
click at [1079, 444] on div at bounding box center [1091, 427] width 31 height 31
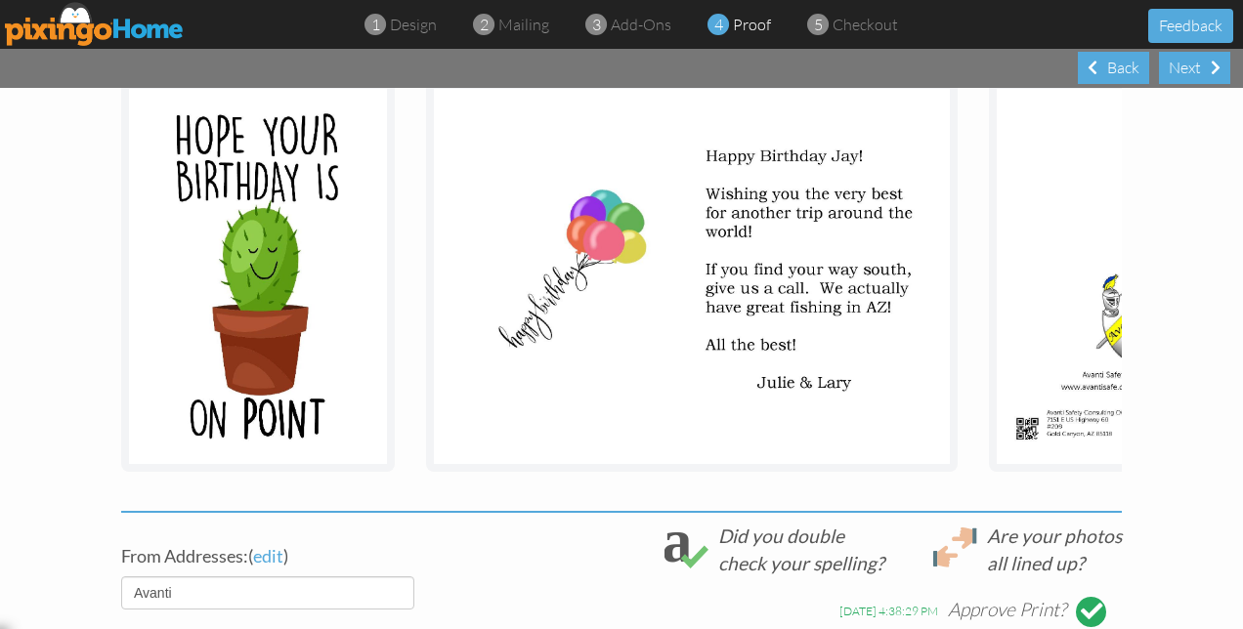
scroll to position [0, 0]
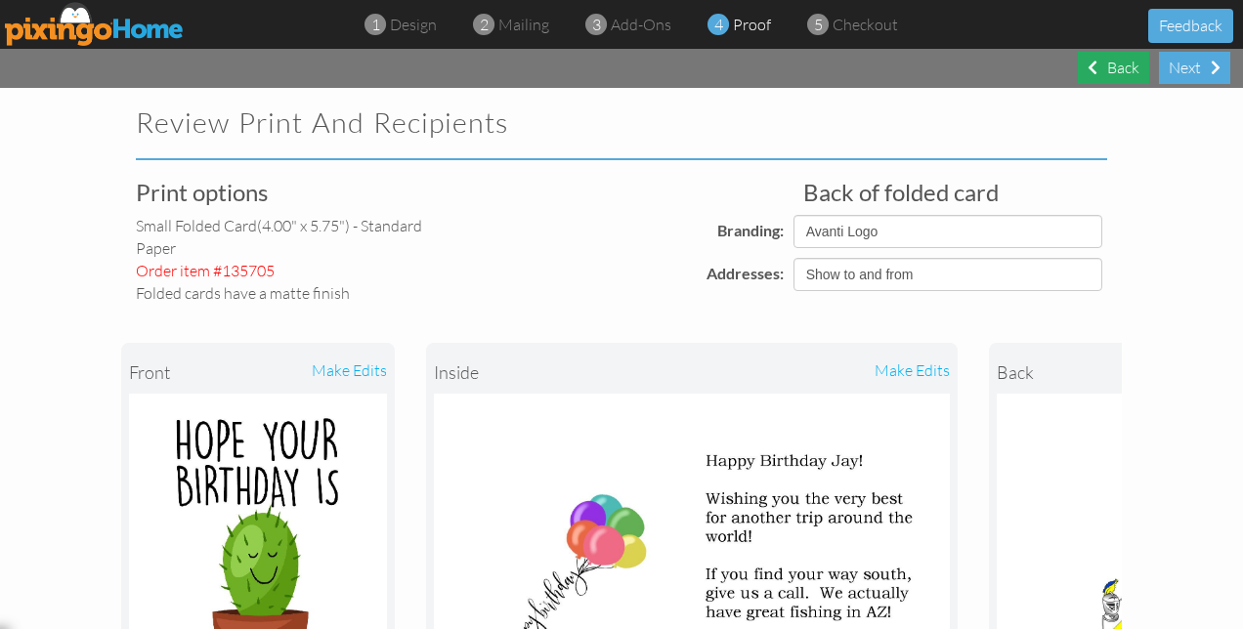
click at [1094, 68] on span at bounding box center [1093, 68] width 10 height 16
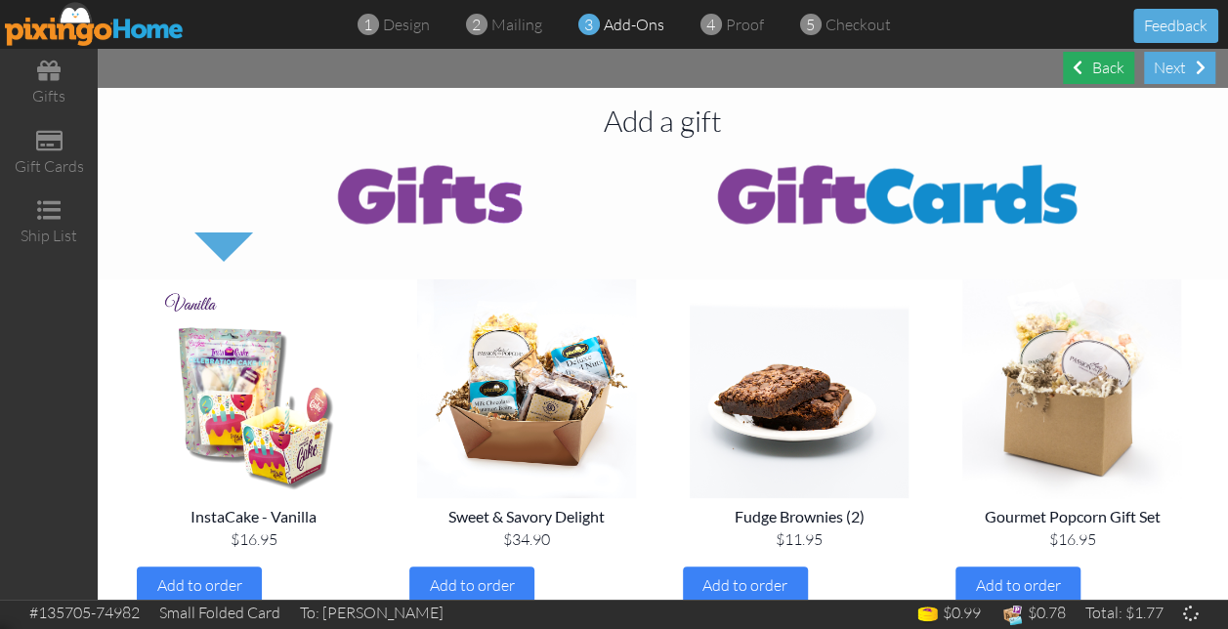
click at [1087, 69] on div "Back" at bounding box center [1098, 68] width 71 height 32
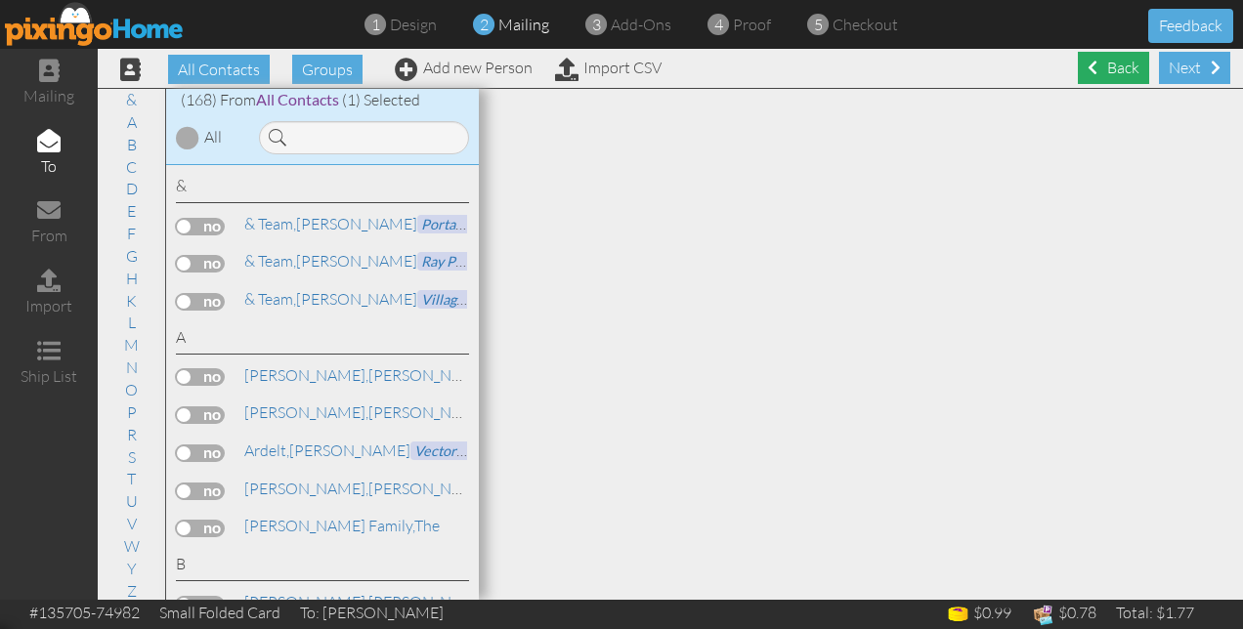
click at [1088, 69] on span at bounding box center [1093, 68] width 10 height 16
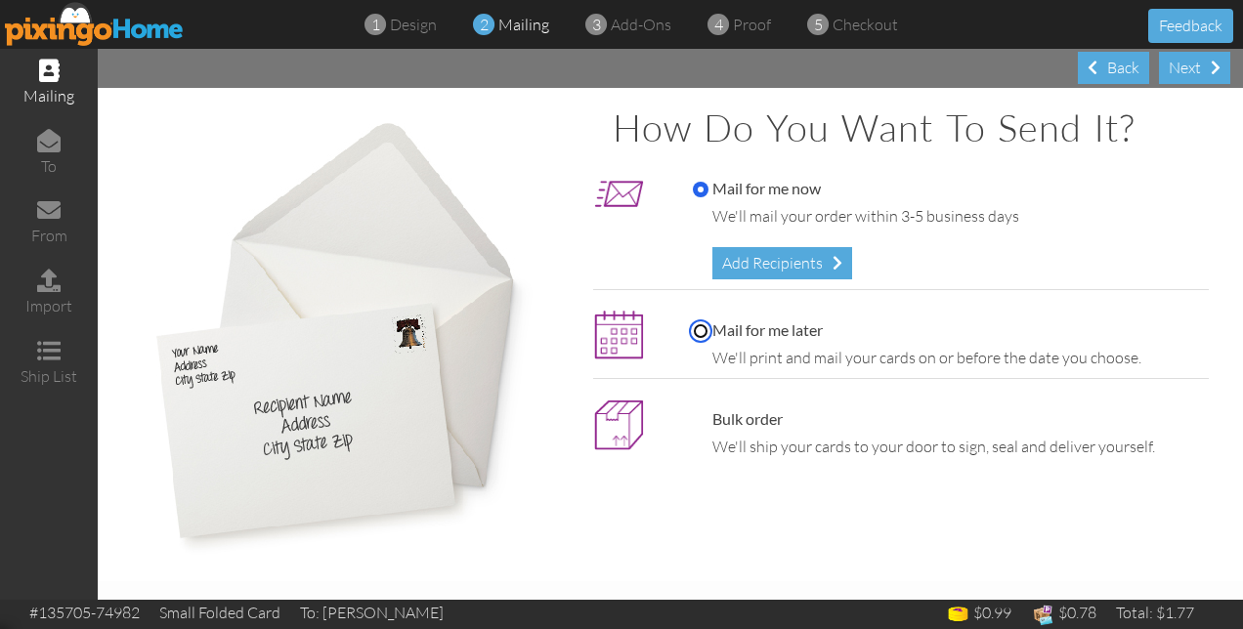
click at [699, 329] on input "Mail for me later" at bounding box center [701, 331] width 16 height 16
radio input "true"
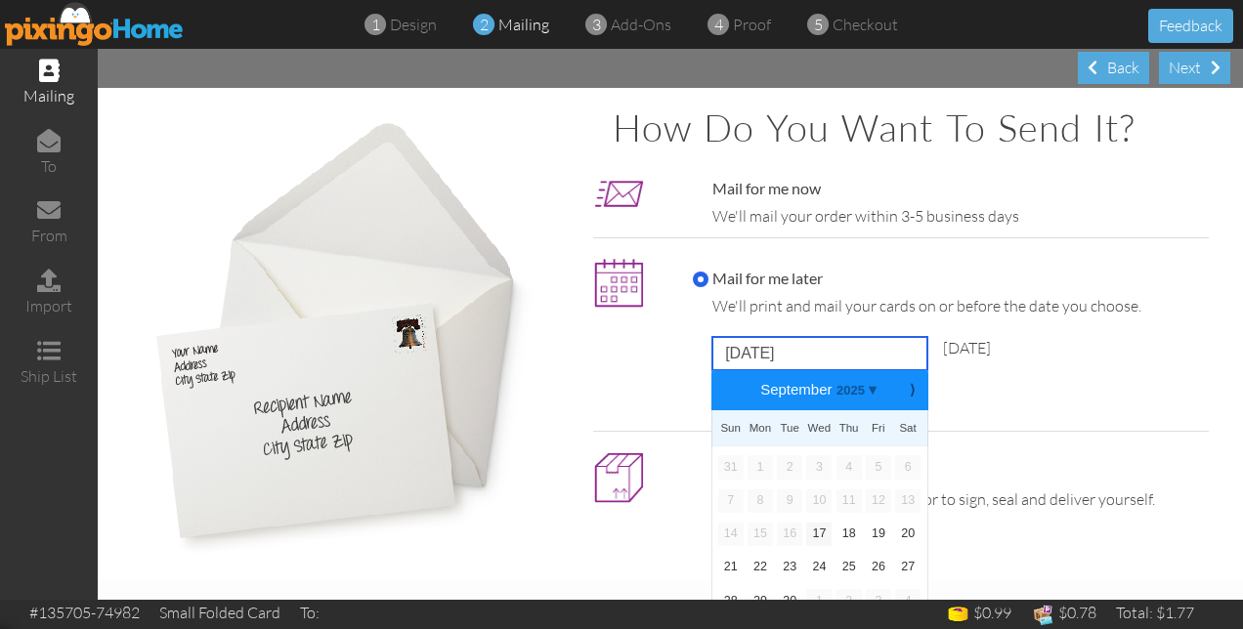
click at [917, 352] on input "[DATE]" at bounding box center [819, 353] width 215 height 33
click at [786, 567] on link "23" at bounding box center [789, 567] width 25 height 23
type input "[DATE]"
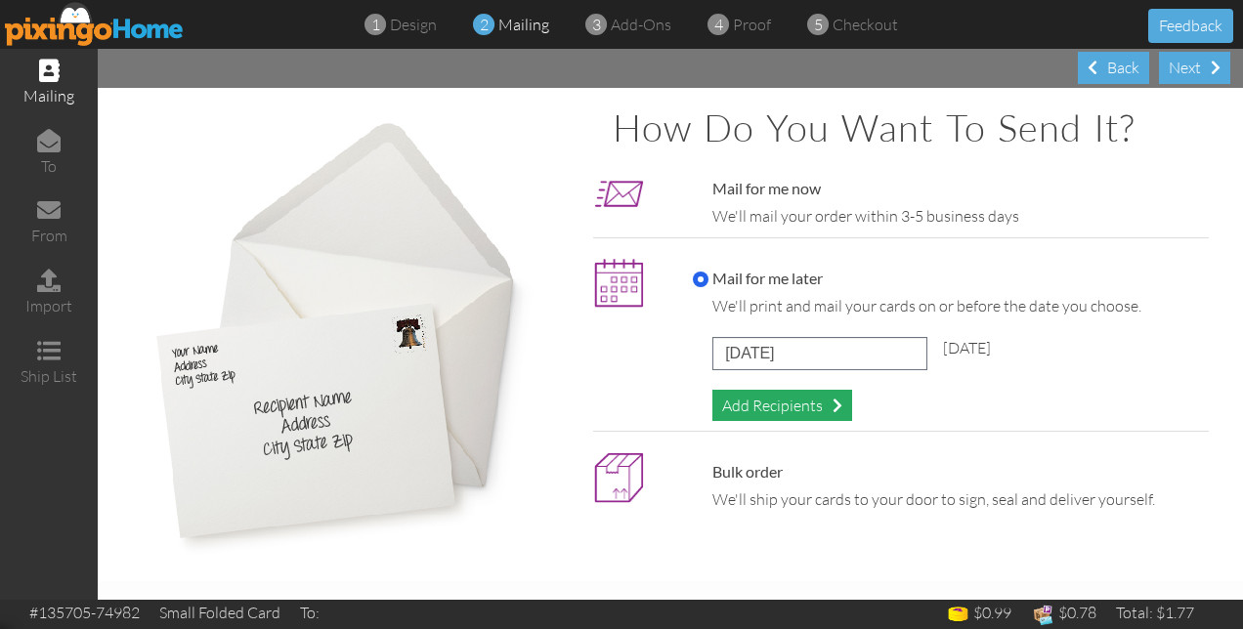
click at [773, 402] on div "Add Recipients" at bounding box center [782, 406] width 140 height 32
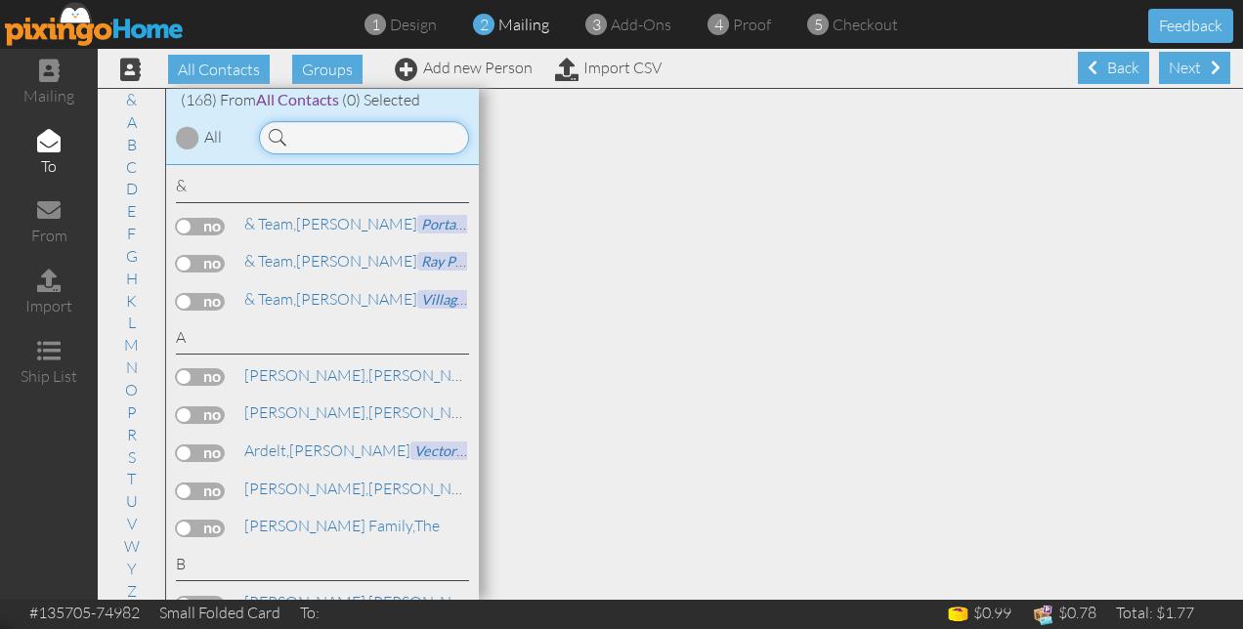
click at [336, 133] on input at bounding box center [364, 137] width 210 height 33
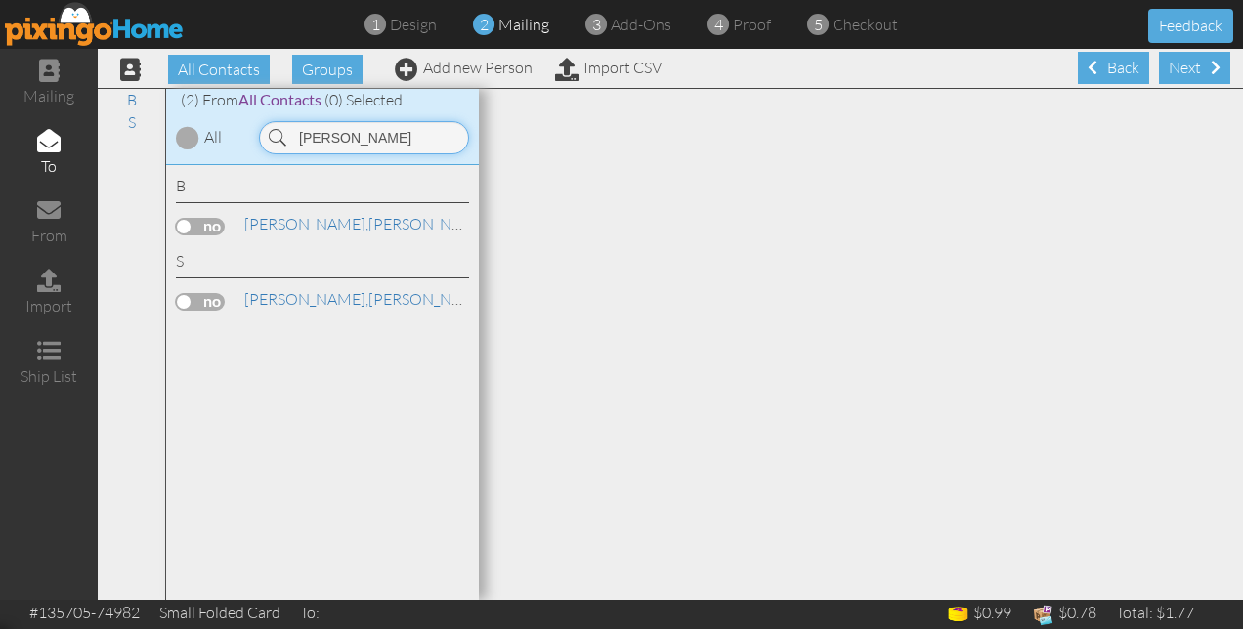
type input "[PERSON_NAME]"
click at [211, 299] on label at bounding box center [200, 302] width 49 height 18
click at [0, 0] on input "checkbox" at bounding box center [0, 0] width 0 height 0
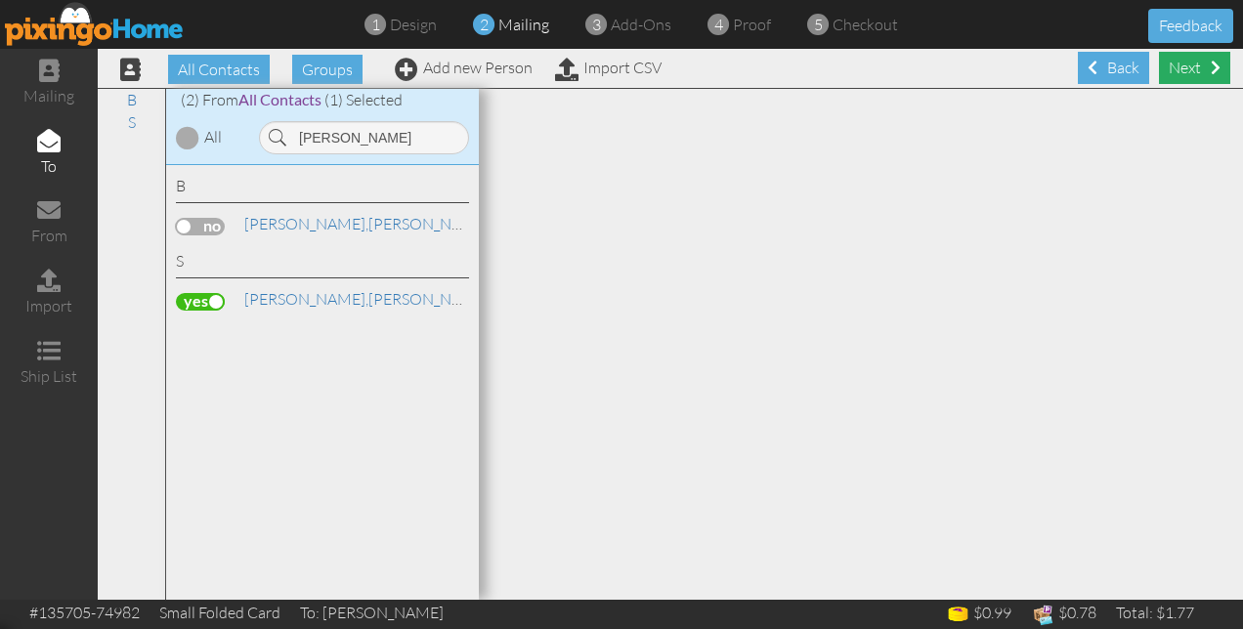
click at [1171, 69] on div "Next" at bounding box center [1194, 68] width 71 height 32
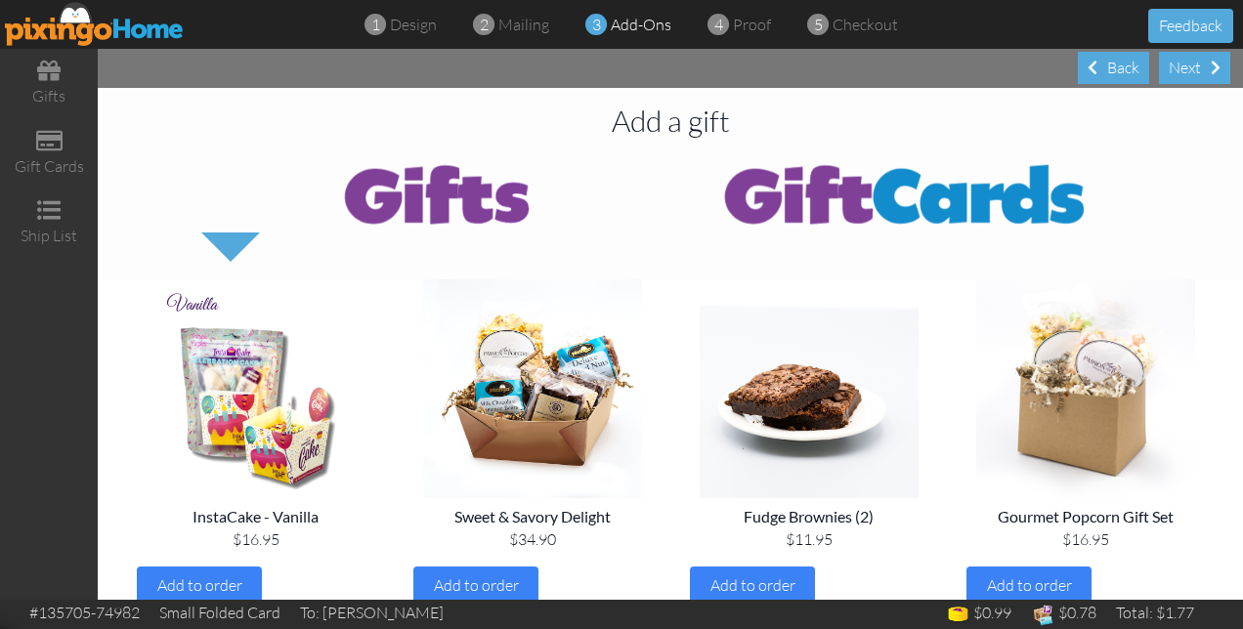
click at [1171, 69] on div "Next" at bounding box center [1194, 68] width 71 height 32
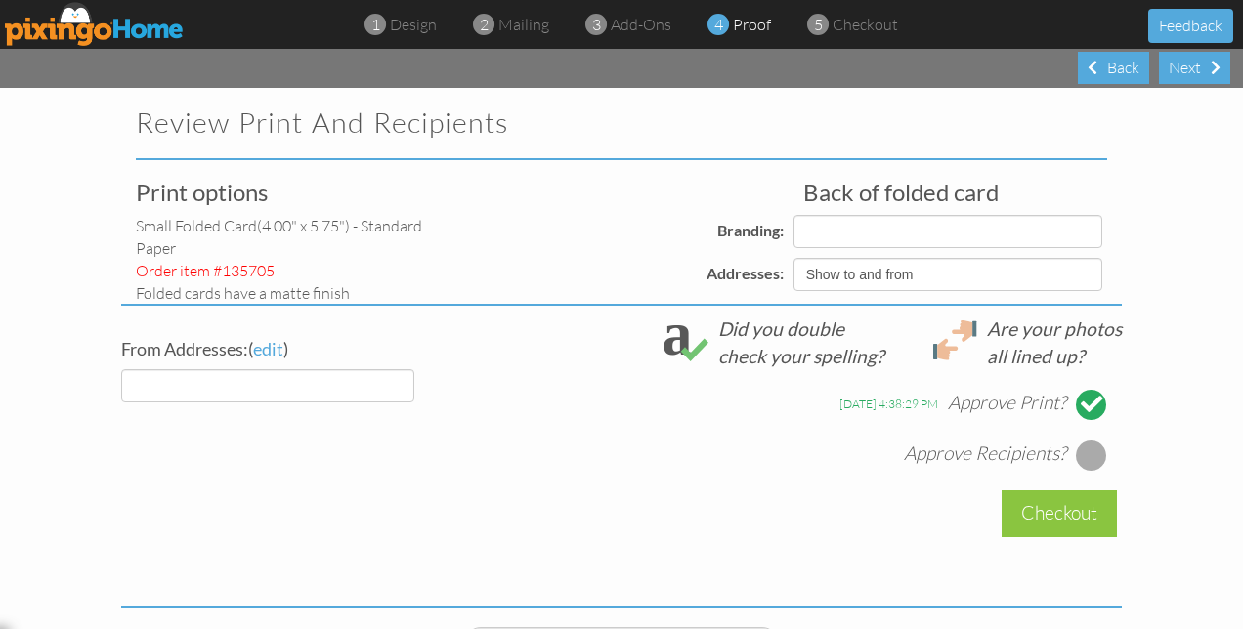
select select "object:4141"
select select "object:4136"
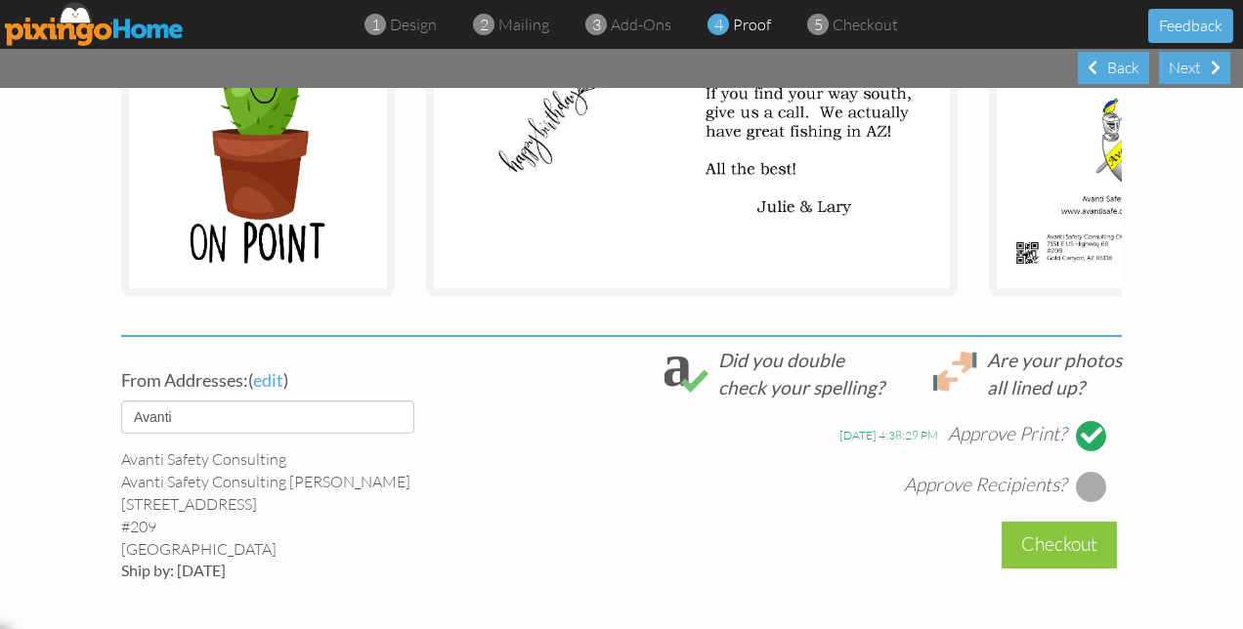
scroll to position [489, 0]
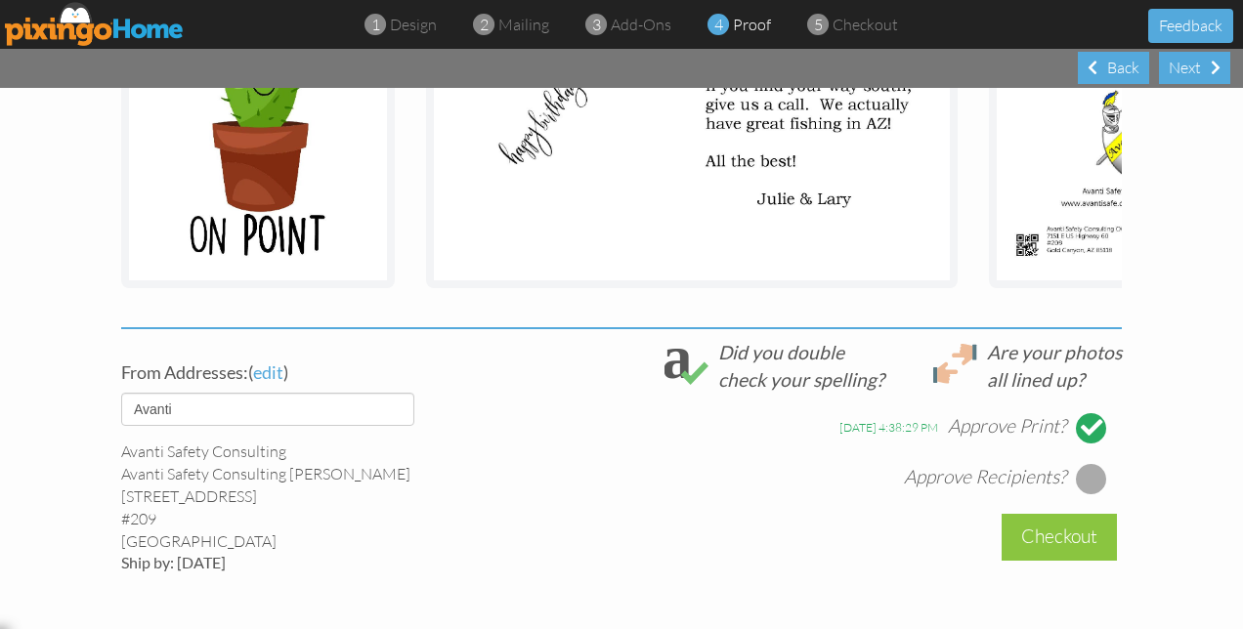
click at [1079, 492] on div at bounding box center [1091, 478] width 31 height 31
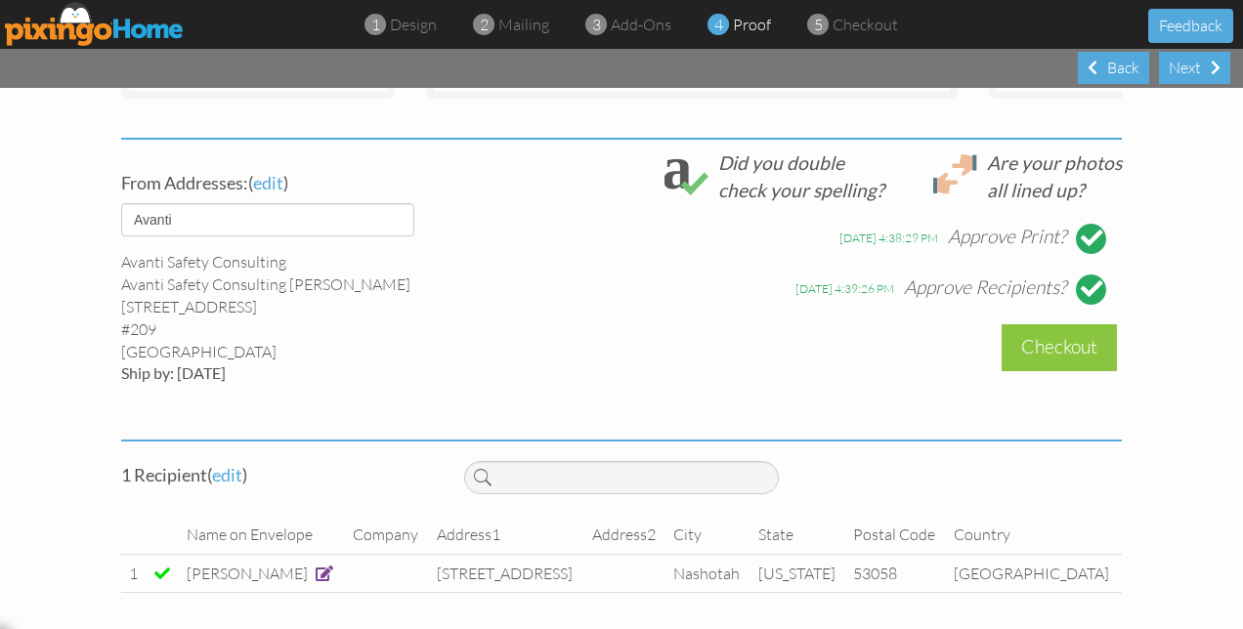
scroll to position [684, 0]
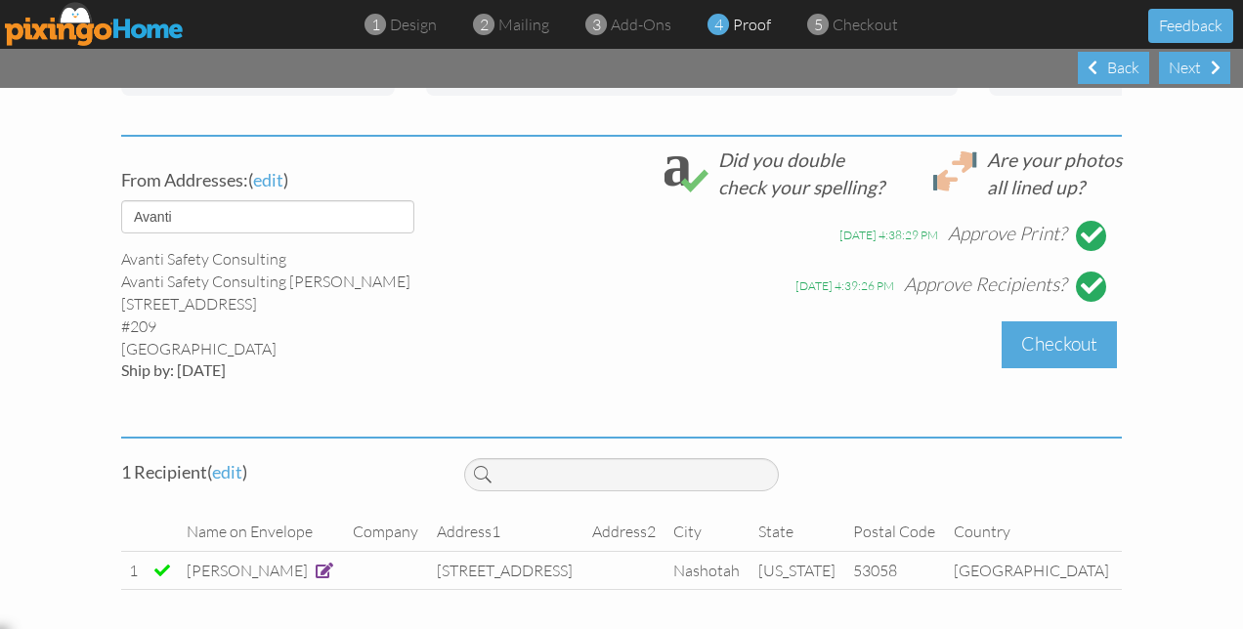
click at [1032, 357] on div "Checkout" at bounding box center [1059, 345] width 115 height 46
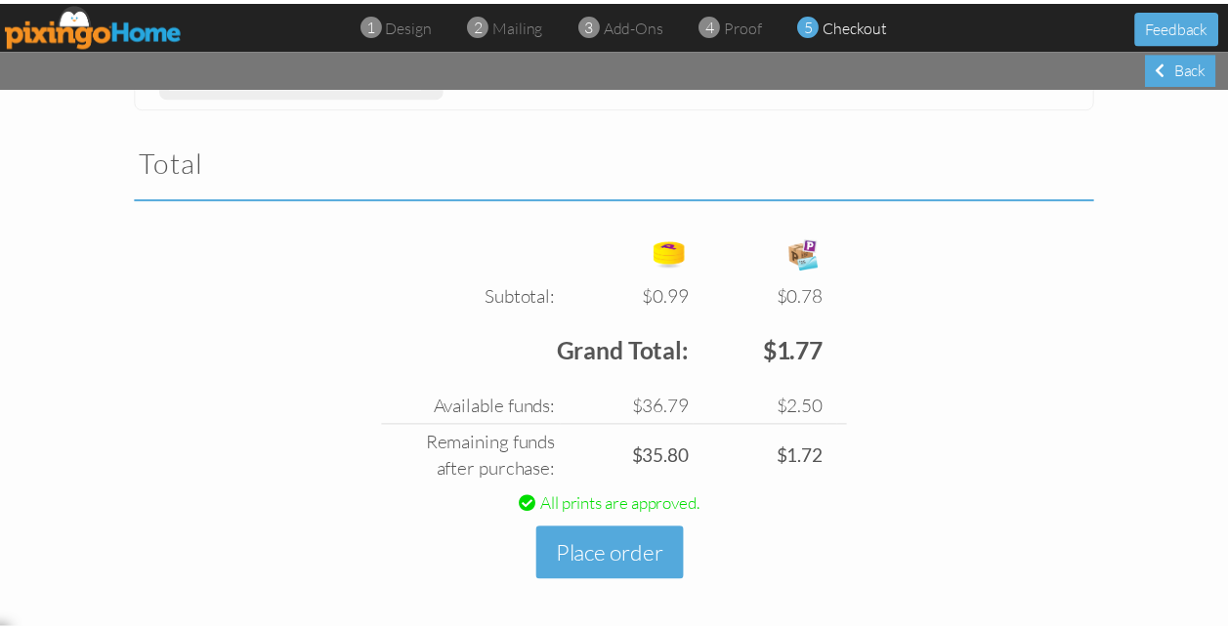
scroll to position [629, 0]
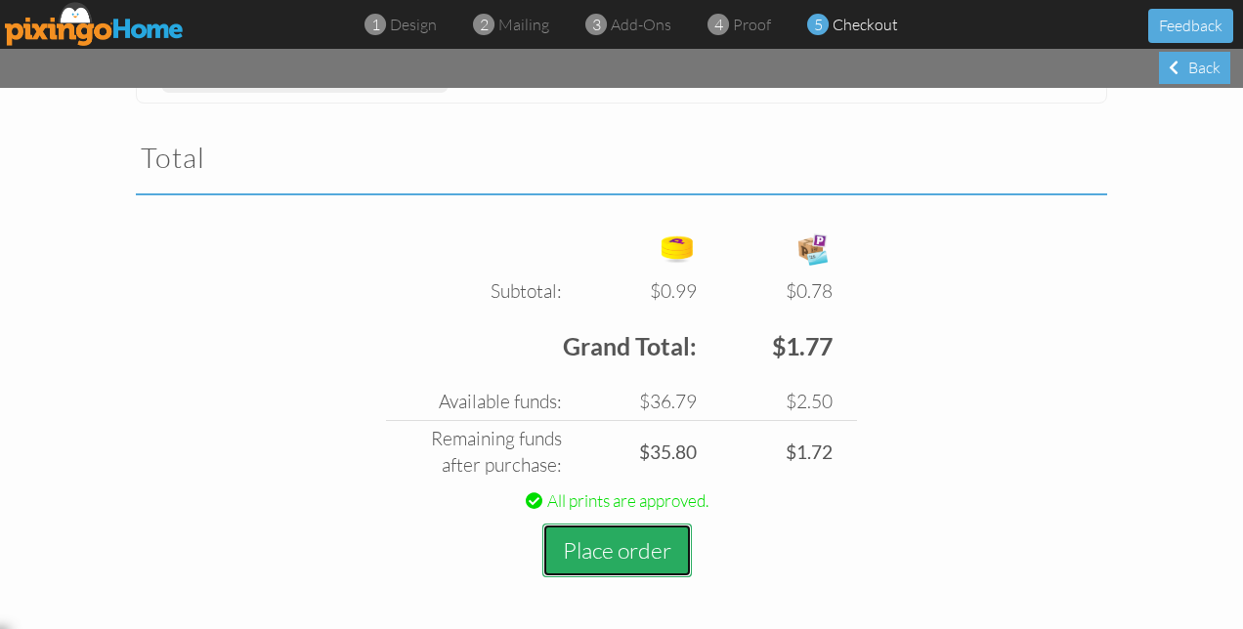
click at [627, 545] on button "Place order" at bounding box center [617, 551] width 150 height 54
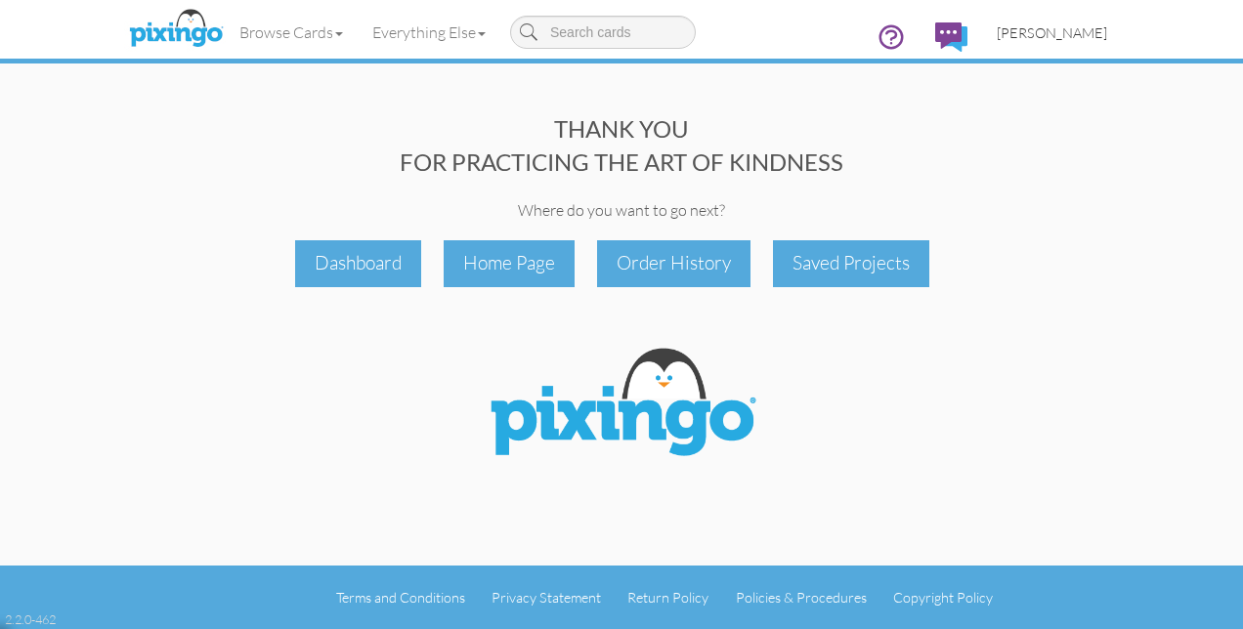
click at [1047, 29] on span "[PERSON_NAME]" at bounding box center [1052, 32] width 110 height 17
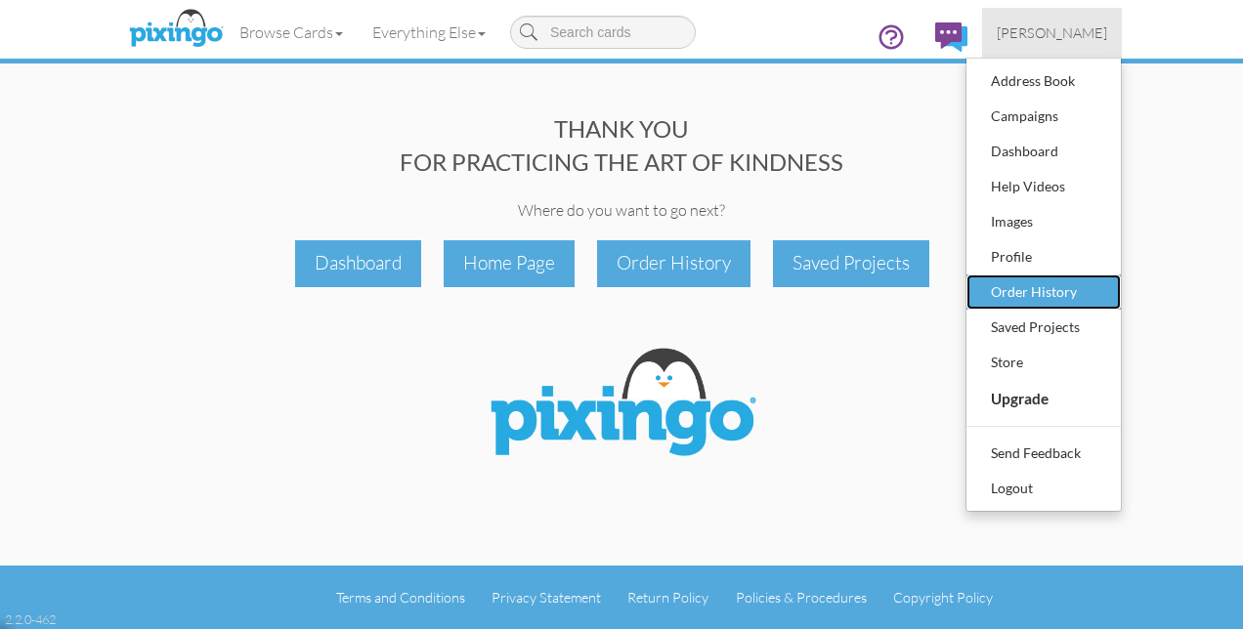
click at [1023, 297] on div "Order History" at bounding box center [1043, 292] width 115 height 29
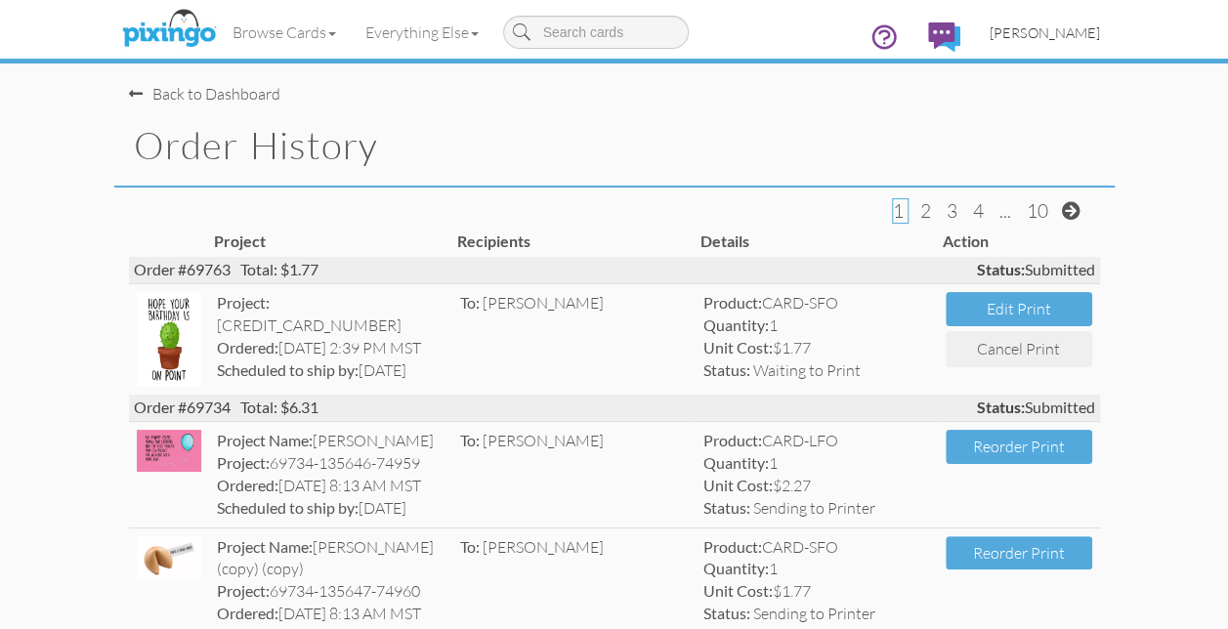
click at [1079, 37] on span "[PERSON_NAME]" at bounding box center [1045, 32] width 110 height 17
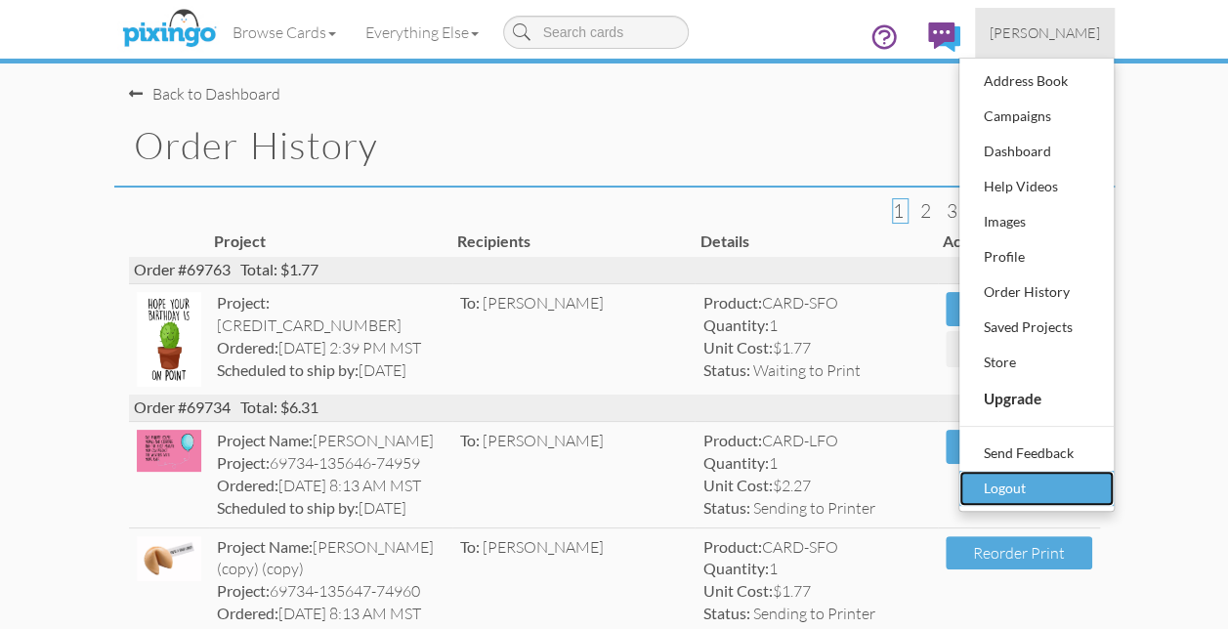
click at [986, 493] on div "Logout" at bounding box center [1036, 488] width 115 height 29
